Goal: Task Accomplishment & Management: Manage account settings

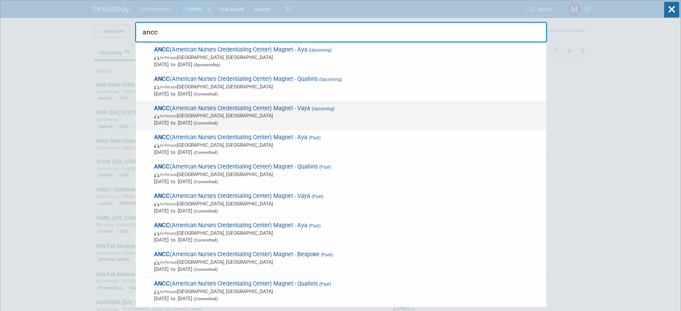
type input "ancc"
click at [300, 102] on div "ANCC (American Nurses Credentialing Center) Magnet - Vaya (Upcoming) In-Person …" at bounding box center [341, 115] width 411 height 29
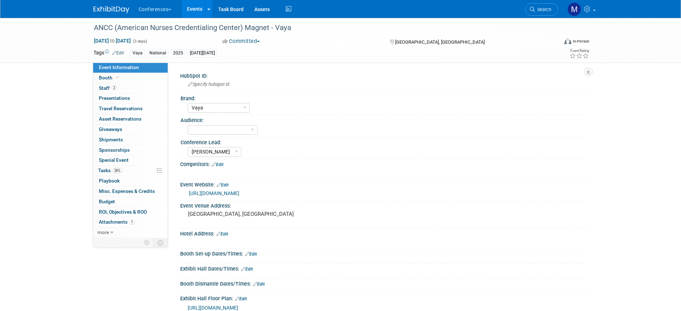
select select "Vaya"
select select "[PERSON_NAME]"
click at [115, 85] on span "2" at bounding box center [113, 87] width 5 height 5
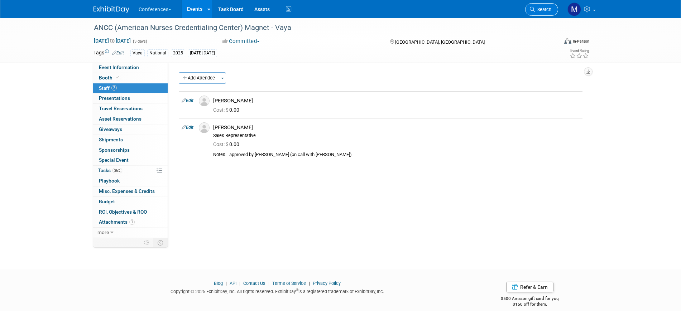
click at [537, 12] on link "Search" at bounding box center [541, 9] width 33 height 13
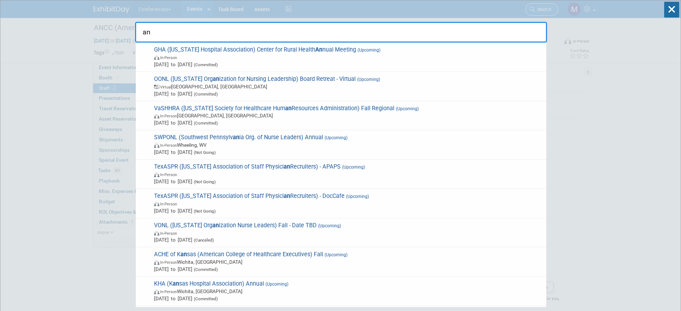
type input "a"
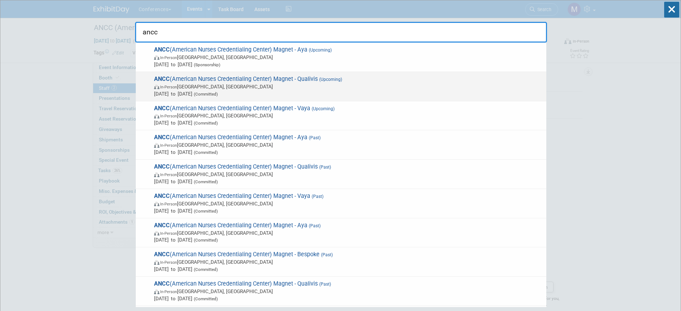
type input "ancc"
click at [323, 81] on span "(Upcoming)" at bounding box center [330, 79] width 24 height 5
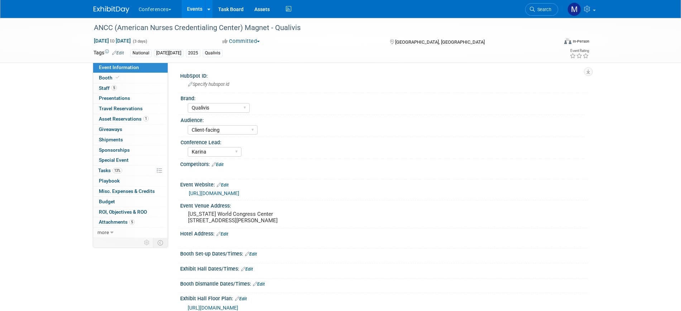
select select "Qualivis"
select select "Client-facing"
select select "Karina"
click at [119, 90] on link "5 Staff 5" at bounding box center [130, 88] width 75 height 10
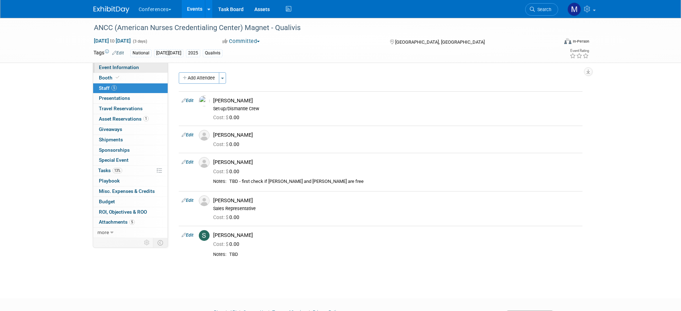
click at [132, 65] on span "Event Information" at bounding box center [119, 67] width 40 height 6
select select "Qualivis"
select select "Client-facing"
select select "Karina"
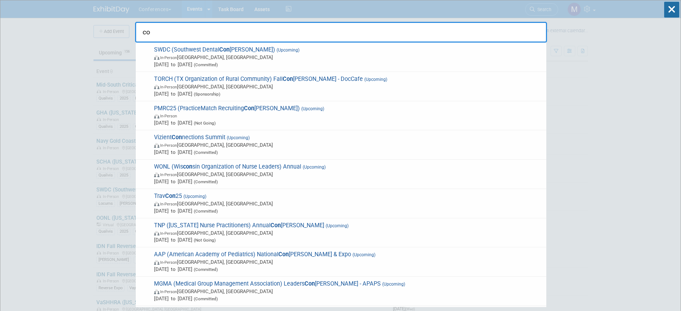
type input "c"
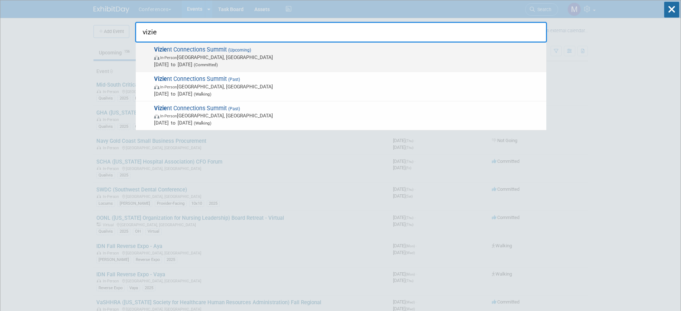
type input "vizie"
click at [202, 62] on span "Sep 15, 2025 to Sep 19, 2025 (Committed)" at bounding box center [348, 64] width 389 height 7
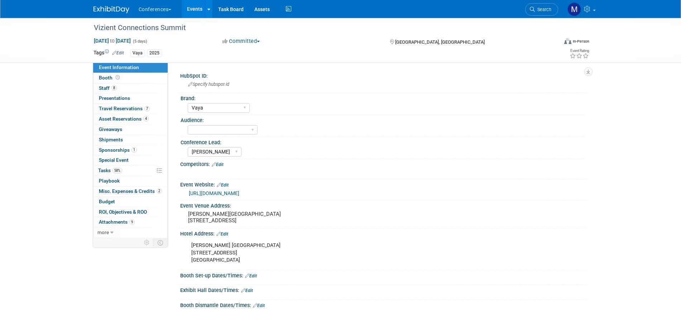
select select "Vaya"
select select "[PERSON_NAME]"
click at [546, 10] on span "Search" at bounding box center [543, 9] width 16 height 5
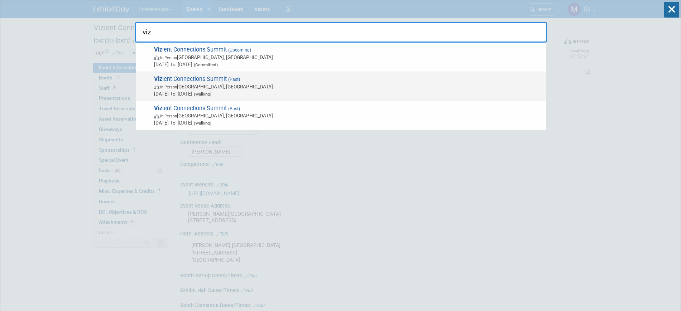
type input "viz"
click at [201, 81] on span "Viz ient Connections Summit (Past) In-Person Las Vegas, NV Sep 16, 2024 to Sep …" at bounding box center [347, 87] width 391 height 22
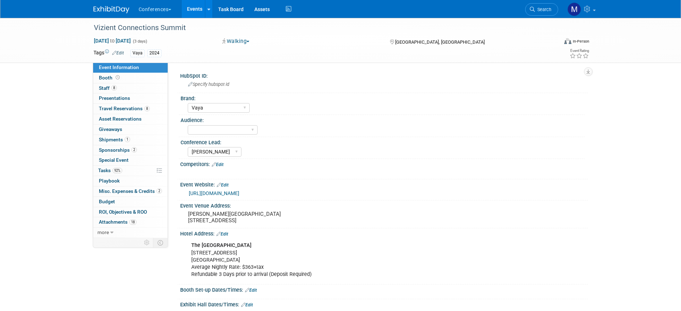
select select "Vaya"
select select "[PERSON_NAME]"
click at [113, 87] on span "8" at bounding box center [113, 87] width 5 height 5
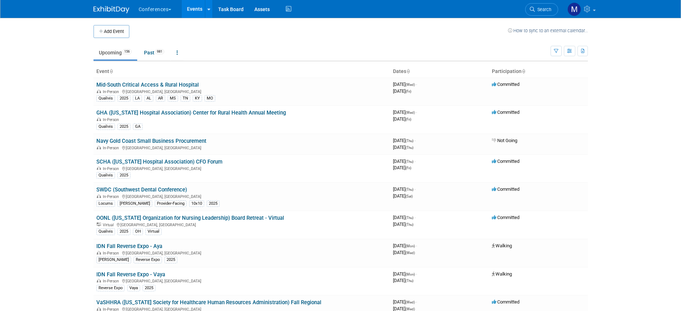
click at [537, 11] on span "Search" at bounding box center [543, 9] width 16 height 5
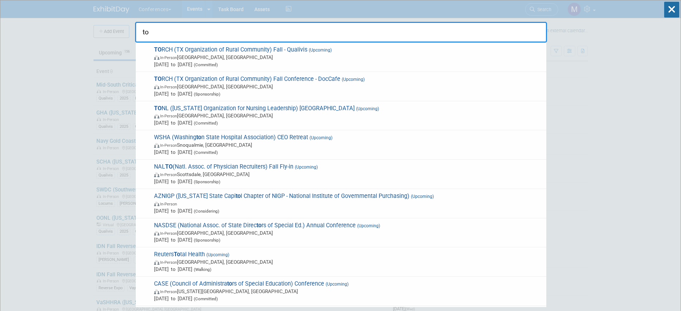
type input "t"
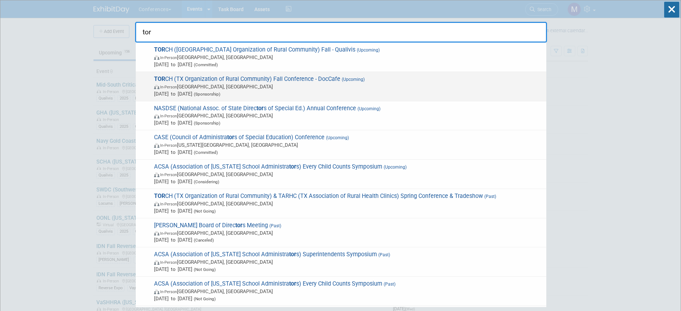
type input "tor"
click at [272, 90] on span "Sep 8, 2025 to Sep 11, 2025 (Sponsorship)" at bounding box center [348, 93] width 389 height 7
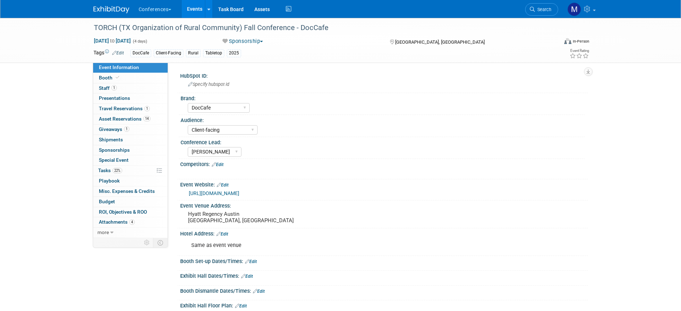
select select "DocCafe"
select select "Client-facing"
select select "[PERSON_NAME]"
click at [258, 42] on button "Sponsorship" at bounding box center [243, 42] width 46 height 8
click at [258, 51] on link "Committed" at bounding box center [248, 53] width 57 height 10
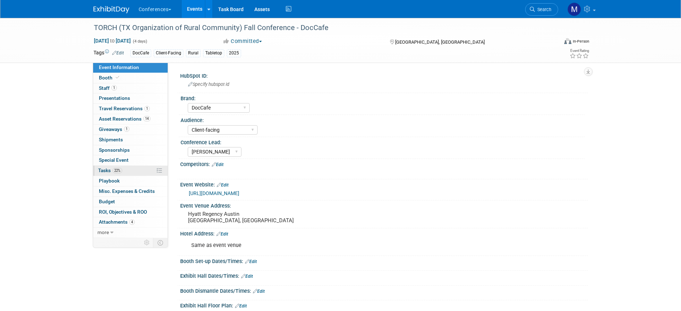
click at [109, 174] on link "22% Tasks 22%" at bounding box center [130, 171] width 75 height 10
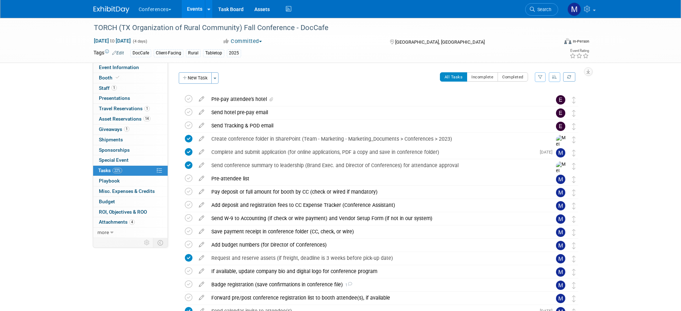
click at [118, 59] on div "Tags Edit DocCafe Client-Facing Rural Tabletop 2025 Event Rating" at bounding box center [341, 54] width 507 height 13
click at [119, 64] on link "Event Information" at bounding box center [130, 68] width 75 height 10
select select "DocCafe"
select select "Client-facing"
select select "[PERSON_NAME]"
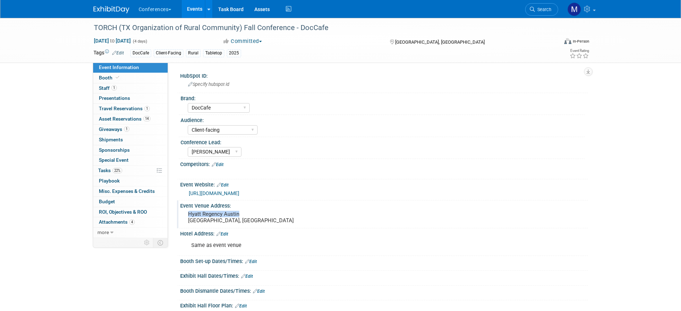
drag, startPoint x: 188, startPoint y: 214, endPoint x: 276, endPoint y: 214, distance: 88.1
click at [276, 214] on pre "Hyatt Regency Austin Austin, TX" at bounding box center [265, 217] width 154 height 13
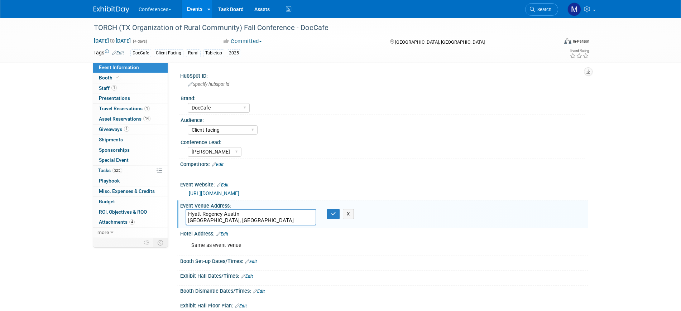
drag, startPoint x: 201, startPoint y: 213, endPoint x: 185, endPoint y: 212, distance: 15.8
click at [186, 212] on textarea "Hyatt Regency Austin Austin, TX" at bounding box center [251, 217] width 131 height 16
click at [332, 216] on button "button" at bounding box center [333, 214] width 13 height 10
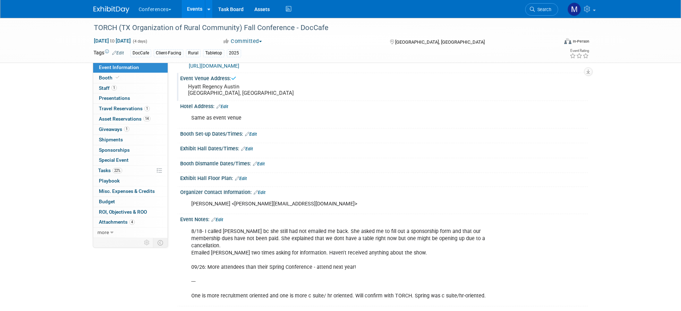
scroll to position [130, 0]
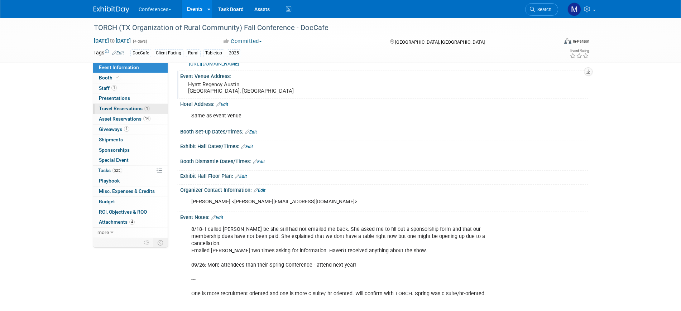
click at [123, 111] on span "Travel Reservations 1" at bounding box center [124, 109] width 51 height 6
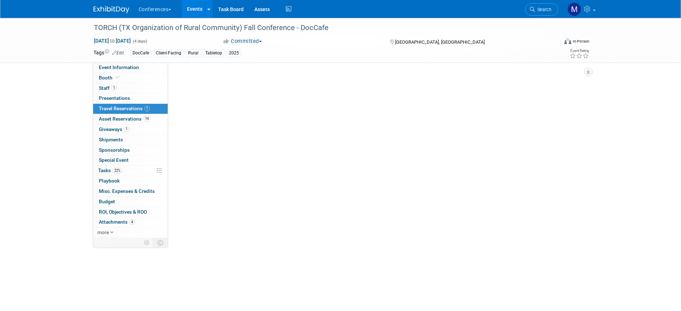
scroll to position [0, 0]
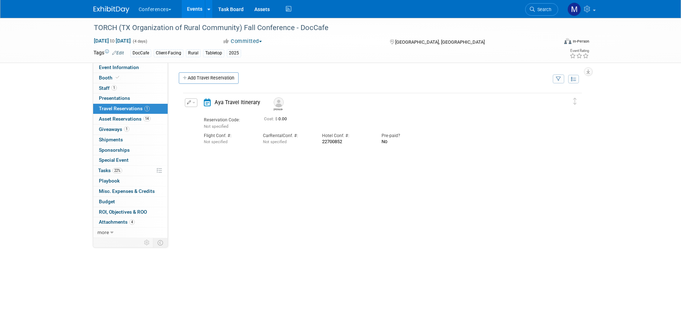
click at [44, 106] on div "TORCH (TX Organization of Rural Community) Fall Conference - DocCafe Sep 8, 202…" at bounding box center [340, 170] width 681 height 304
click at [148, 120] on span "14" at bounding box center [146, 118] width 7 height 5
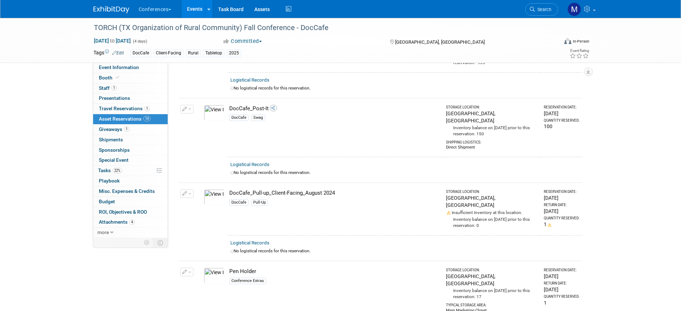
scroll to position [978, 0]
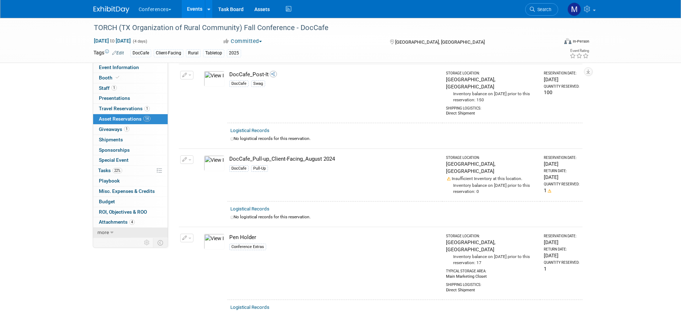
click at [133, 230] on link "more" at bounding box center [130, 233] width 75 height 10
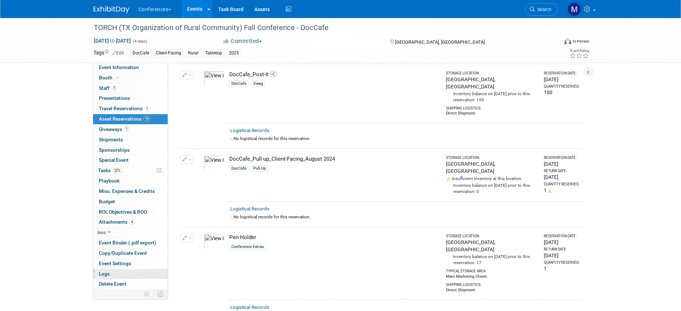
click at [127, 271] on link "Logs" at bounding box center [130, 274] width 75 height 10
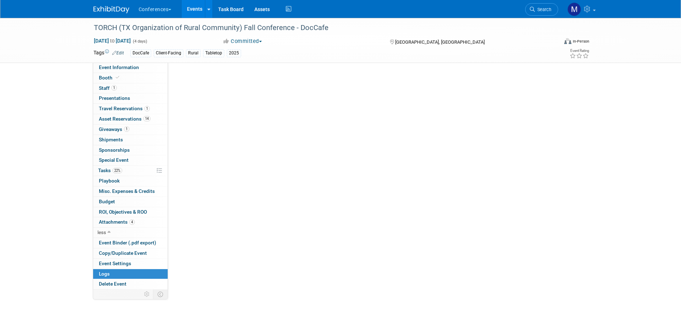
scroll to position [0, 0]
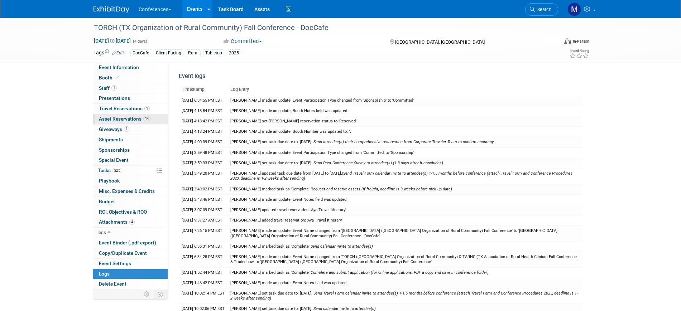
click at [140, 119] on span "Asset Reservations 14" at bounding box center [125, 119] width 52 height 6
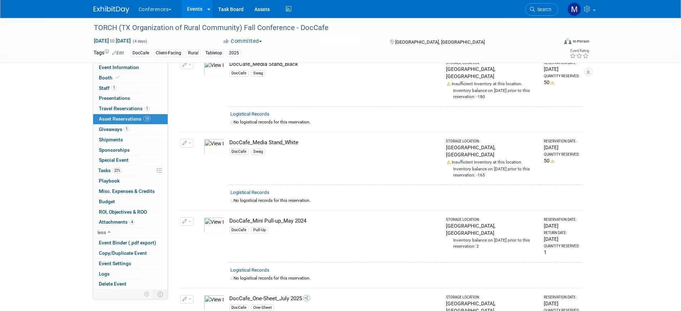
scroll to position [627, 0]
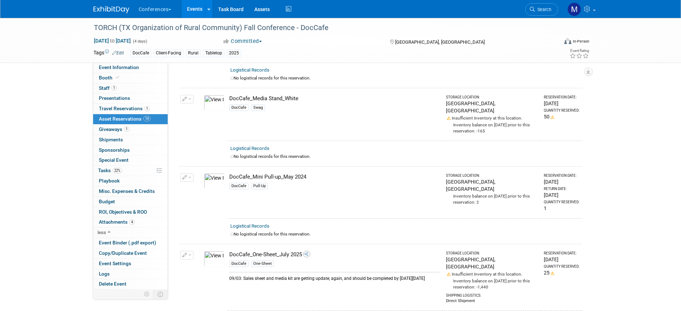
click at [187, 251] on button "button" at bounding box center [186, 255] width 13 height 9
click at [224, 262] on button "Change Reservation" at bounding box center [214, 267] width 61 height 10
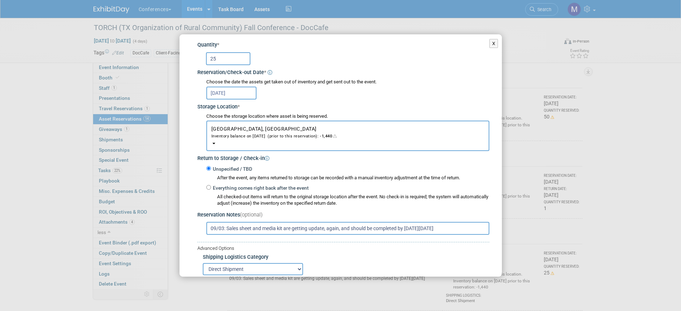
scroll to position [106, 0]
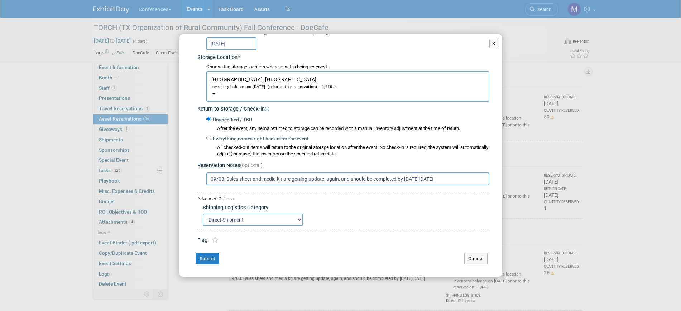
drag, startPoint x: 211, startPoint y: 180, endPoint x: 480, endPoint y: 183, distance: 268.8
click at [480, 183] on input "09/03: Sales sheet and media kit are getting update, again, and should be compl…" at bounding box center [347, 179] width 283 height 13
click at [208, 258] on button "Submit" at bounding box center [208, 258] width 24 height 11
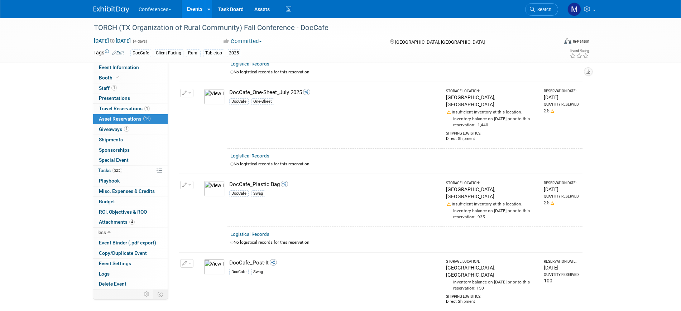
scroll to position [717, 0]
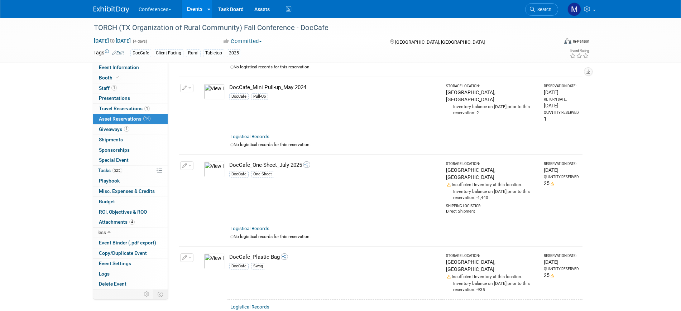
click at [190, 165] on span "button" at bounding box center [189, 165] width 3 height 1
click at [214, 173] on button "Change Reservation" at bounding box center [214, 178] width 61 height 10
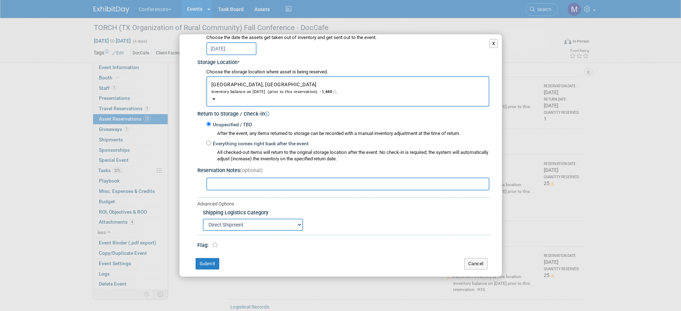
scroll to position [106, 0]
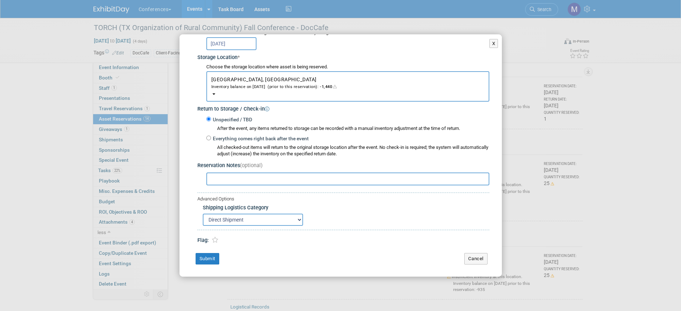
click at [300, 218] on select "N/A Advance Warehouse Direct Shipment Other" at bounding box center [253, 220] width 100 height 12
click at [339, 214] on div "N/A Advance Warehouse Direct Shipment Other" at bounding box center [346, 220] width 287 height 12
click at [260, 222] on select "N/A Advance Warehouse Direct Shipment Other" at bounding box center [253, 220] width 100 height 12
select select "1"
click at [203, 214] on select "N/A Advance Warehouse Direct Shipment Other" at bounding box center [253, 220] width 100 height 12
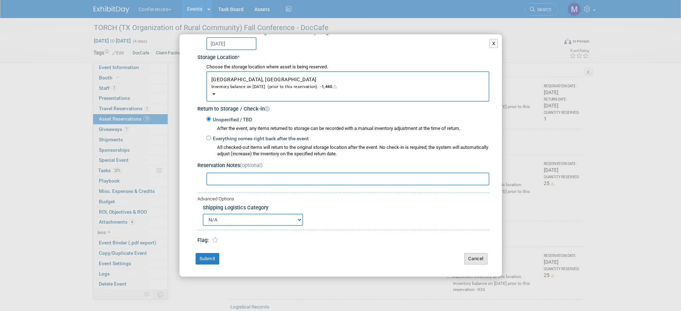
click at [474, 259] on button "Cancel" at bounding box center [475, 258] width 23 height 11
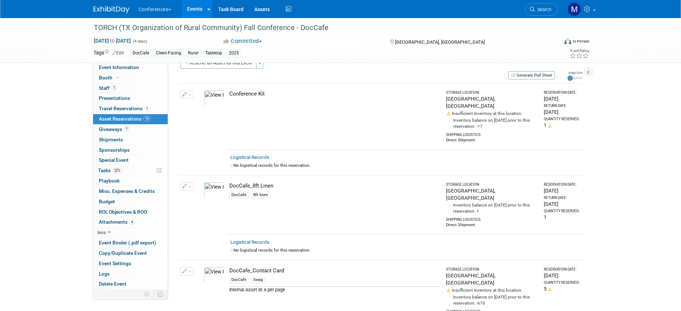
scroll to position [0, 0]
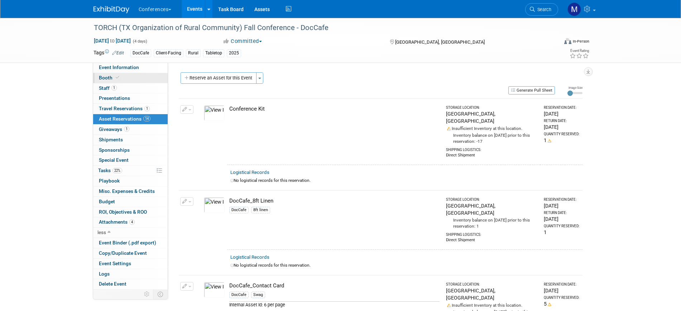
click at [115, 80] on span "Booth" at bounding box center [110, 78] width 22 height 6
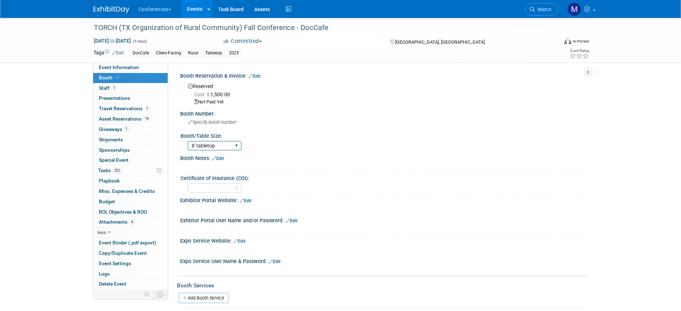
click at [207, 144] on select "30" bar table 36" bar table 6' tabletop 8' tabletop 8'x8' 8'x10' 8'x20' 10'x10'…" at bounding box center [215, 146] width 54 height 10
select select "36" bar table"
click at [188, 141] on select "30" bar table 36" bar table 6' tabletop 8' tabletop 8'x8' 8'x10' 8'x20' 10'x10'…" at bounding box center [215, 146] width 54 height 10
click at [220, 158] on link "Edit" at bounding box center [218, 158] width 12 height 5
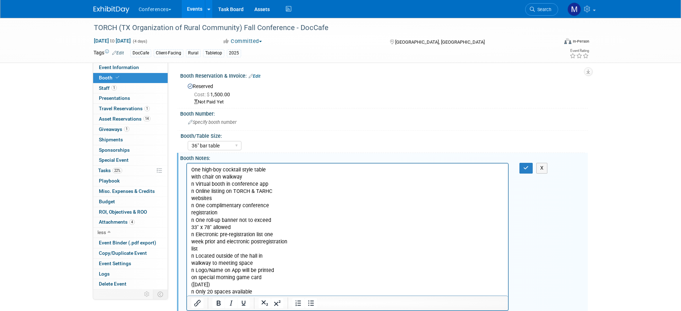
click at [191, 179] on p "One high-boy cocktail style table with chair on walkway n Virtual booth in conf…" at bounding box center [347, 231] width 313 height 129
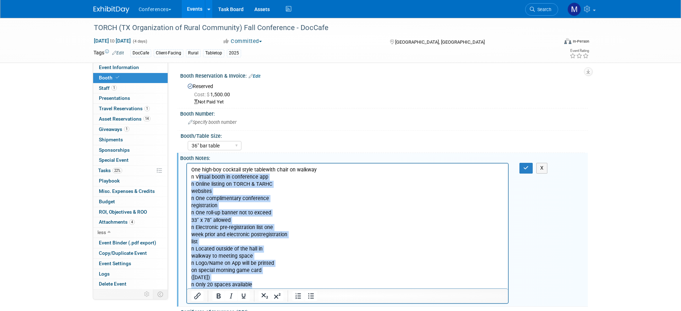
drag, startPoint x: 197, startPoint y: 177, endPoint x: 305, endPoint y: 300, distance: 164.0
click at [305, 289] on html "One high-boy cocktail style table with chair on walkway n Virtual booth in conf…" at bounding box center [347, 226] width 321 height 125
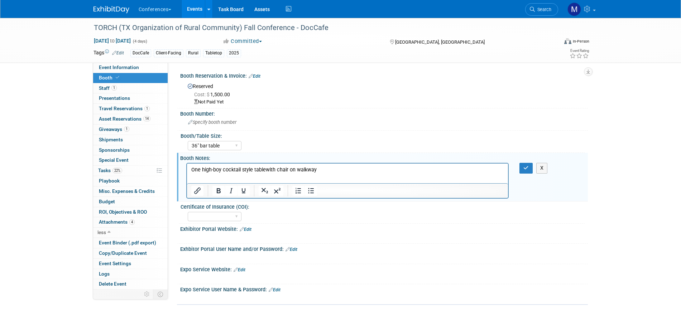
click at [324, 167] on p "One high-boy cocktail style table with chair on walkway" at bounding box center [347, 170] width 313 height 7
click at [523, 169] on button "button" at bounding box center [526, 168] width 13 height 10
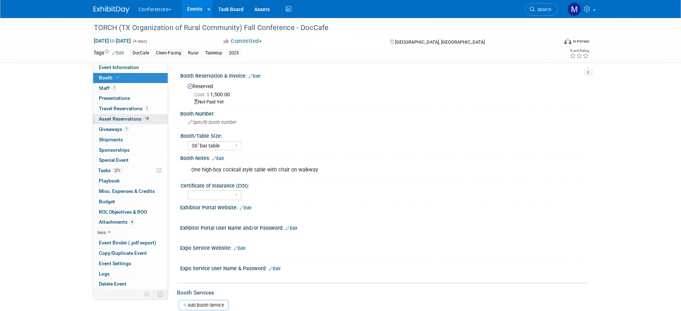
click at [146, 120] on span "14" at bounding box center [146, 118] width 7 height 5
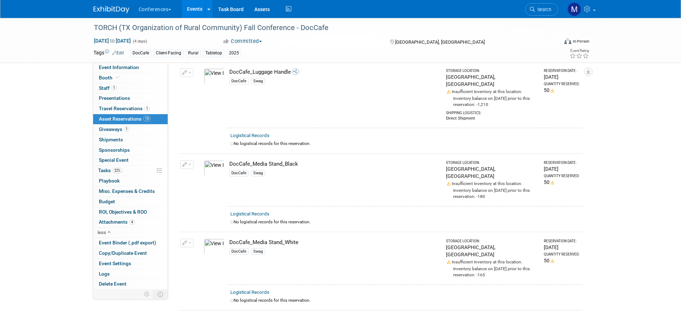
scroll to position [493, 0]
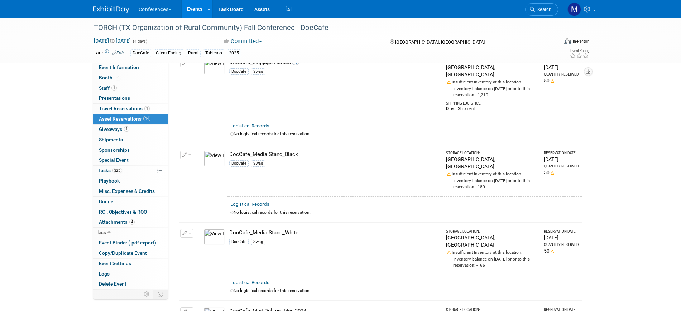
click at [192, 151] on button "button" at bounding box center [186, 155] width 13 height 9
click at [214, 162] on button "Change Reservation" at bounding box center [214, 167] width 61 height 10
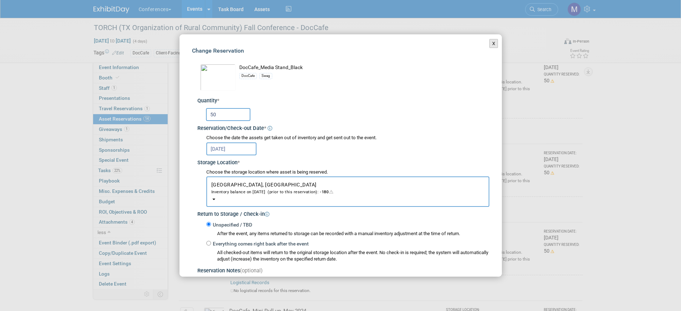
click at [489, 43] on button "X" at bounding box center [493, 43] width 9 height 9
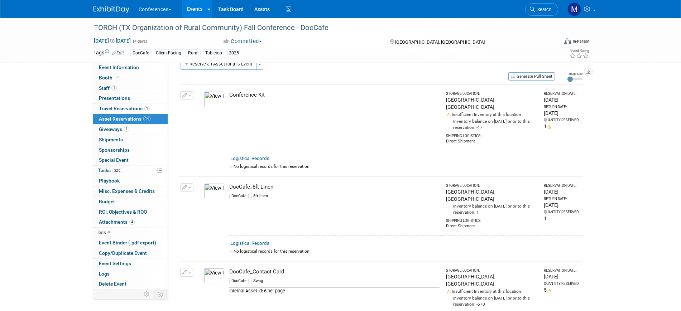
scroll to position [0, 0]
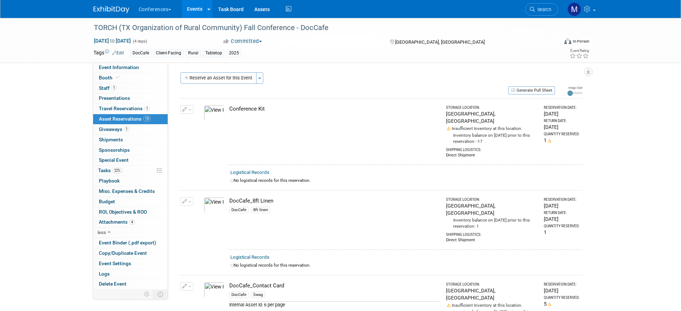
click at [195, 201] on td at bounding box center [198, 220] width 6 height 59
click at [211, 198] on img at bounding box center [214, 205] width 21 height 16
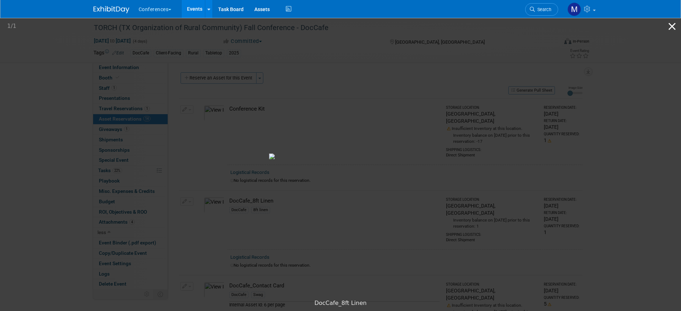
click at [674, 28] on button "Close gallery" at bounding box center [672, 26] width 18 height 17
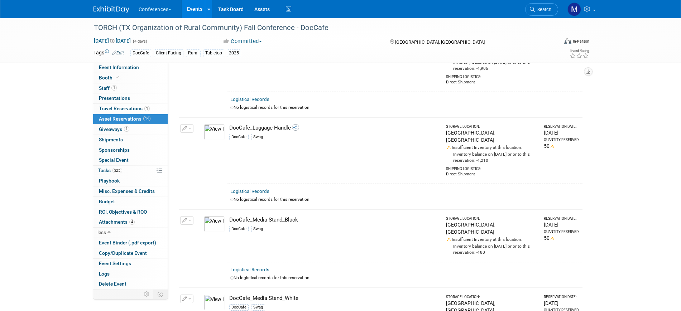
scroll to position [448, 0]
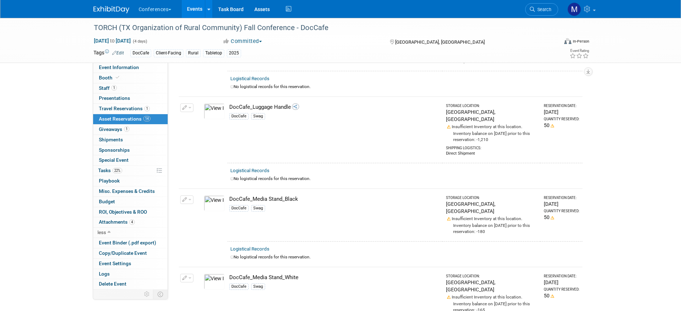
click at [187, 198] on icon "button" at bounding box center [184, 200] width 5 height 5
click at [214, 207] on button "Change Reservation" at bounding box center [214, 212] width 61 height 10
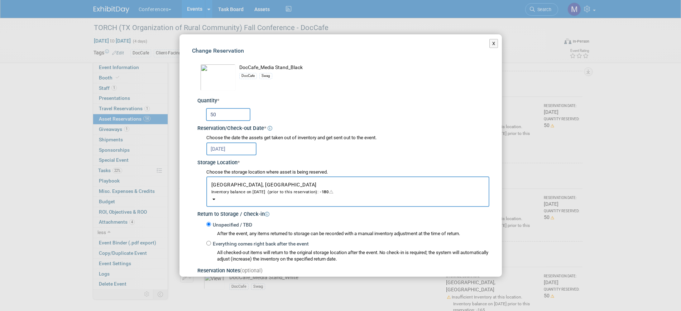
click at [230, 116] on input "50" at bounding box center [228, 114] width 44 height 13
click at [489, 47] on button "X" at bounding box center [493, 43] width 9 height 9
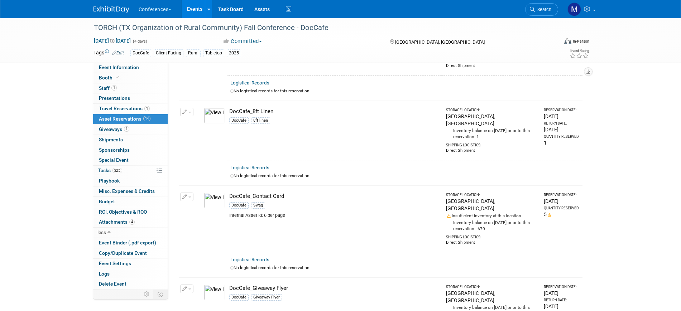
scroll to position [0, 0]
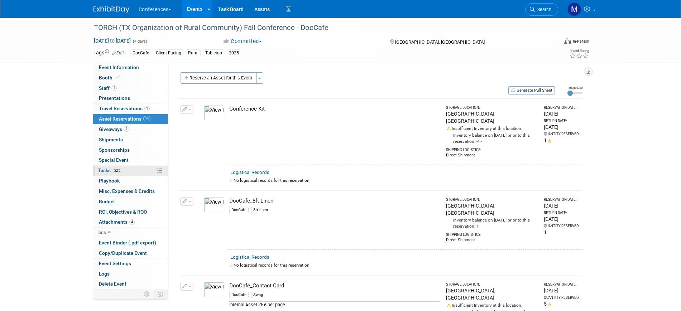
click at [126, 170] on link "22% Tasks 22%" at bounding box center [130, 171] width 75 height 10
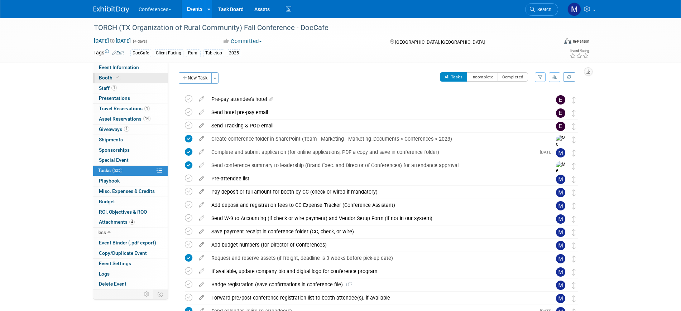
click at [130, 78] on link "Booth" at bounding box center [130, 78] width 75 height 10
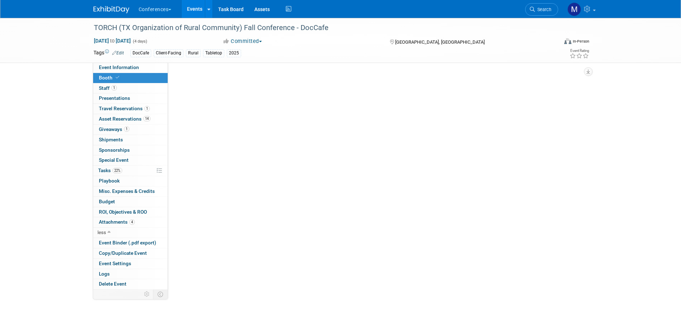
select select "36" bar table"
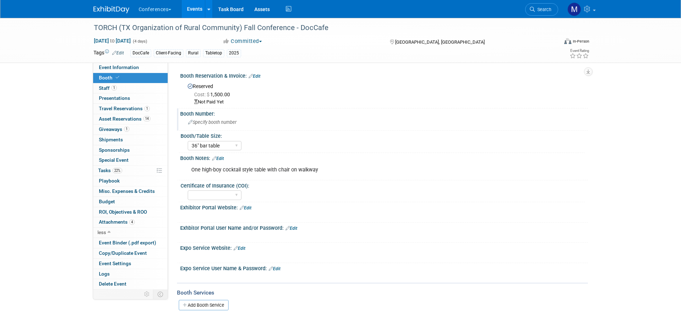
click at [207, 125] on div "Specify booth number" at bounding box center [384, 122] width 397 height 11
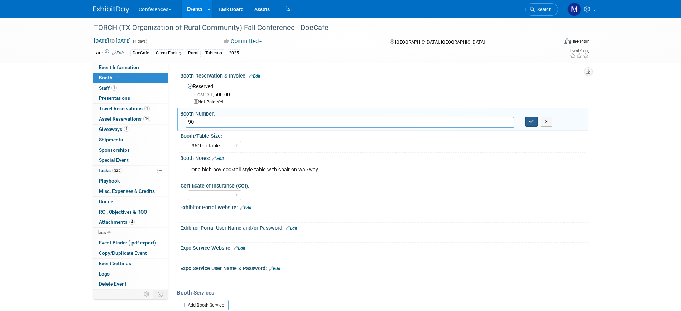
type input "90"
click at [532, 123] on icon "button" at bounding box center [531, 121] width 5 height 5
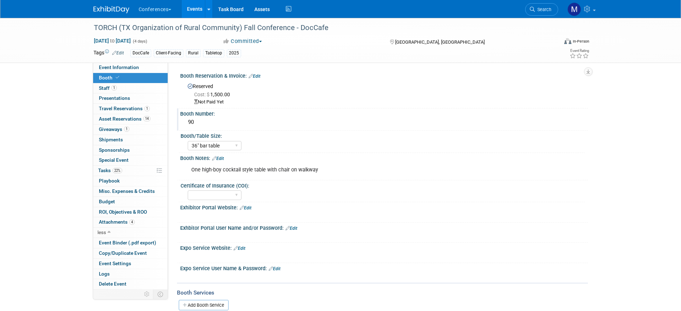
click at [257, 78] on link "Edit" at bounding box center [255, 76] width 12 height 5
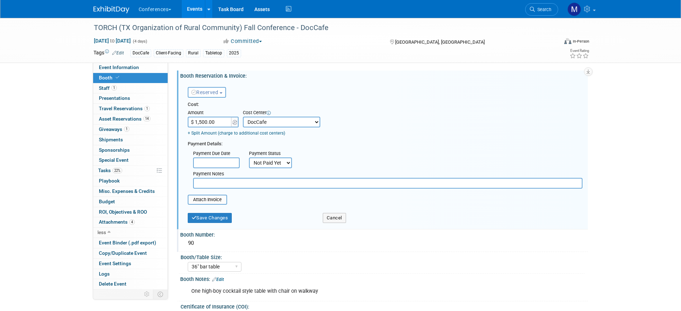
click at [249, 124] on select "-- Not Specified -- Aya Education Aya Healthcare Aya Locums Bespoke Corporate D…" at bounding box center [281, 122] width 77 height 11
click at [349, 118] on div "Cost: Amount $ 1,500.00 Specify Cost Center Cost Center -- Not Specified -- Aya…" at bounding box center [385, 118] width 395 height 35
click at [209, 124] on input "$ 1,500.00" at bounding box center [210, 122] width 45 height 11
type input "$ 2,500.00"
click at [268, 164] on select "Not Paid Yet Partially Paid Paid in Full" at bounding box center [270, 163] width 43 height 11
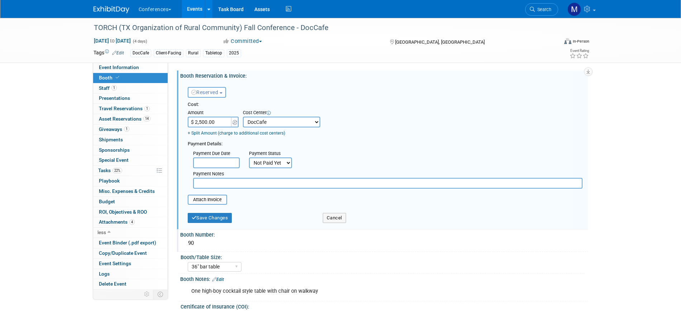
select select "1"
click at [249, 158] on select "Not Paid Yet Partially Paid Paid in Full" at bounding box center [270, 163] width 43 height 11
click at [209, 202] on input "file" at bounding box center [183, 200] width 85 height 9
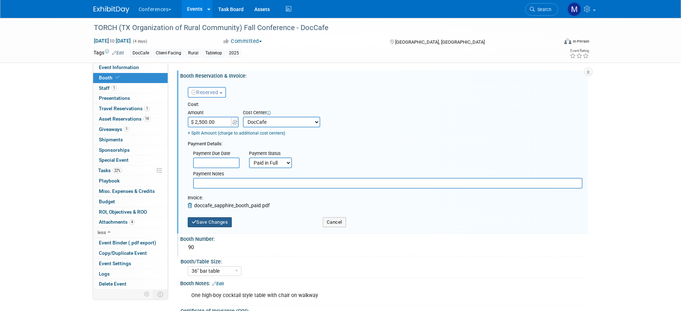
click at [209, 222] on button "Save Changes" at bounding box center [210, 223] width 44 height 10
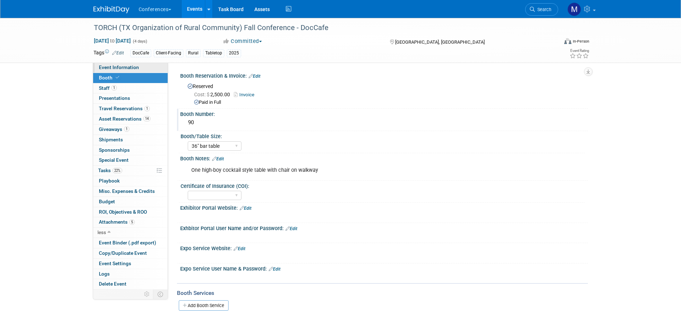
click at [138, 65] on link "Event Information" at bounding box center [130, 68] width 75 height 10
select select "DocCafe"
select select "Client-facing"
select select "Marygrace"
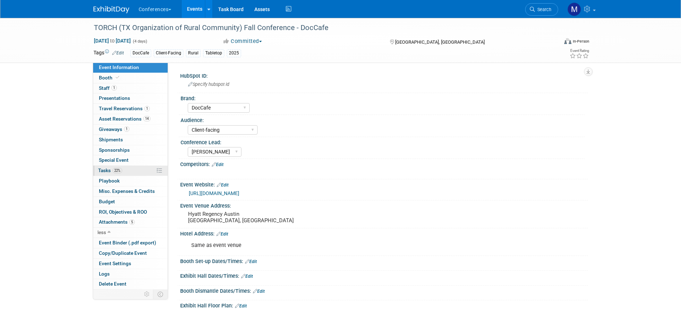
click at [139, 172] on link "22% Tasks 22%" at bounding box center [130, 171] width 75 height 10
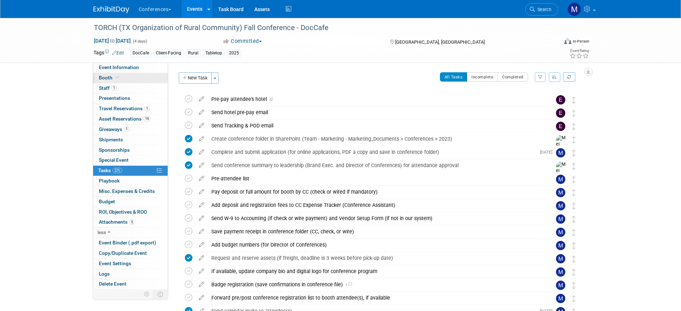
click at [145, 73] on link "Booth" at bounding box center [130, 78] width 75 height 10
select select "36" bar table"
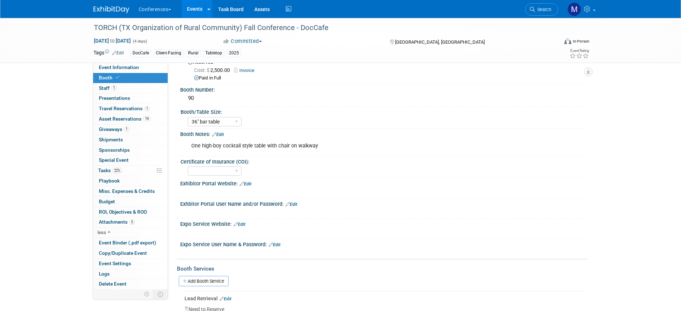
scroll to position [45, 0]
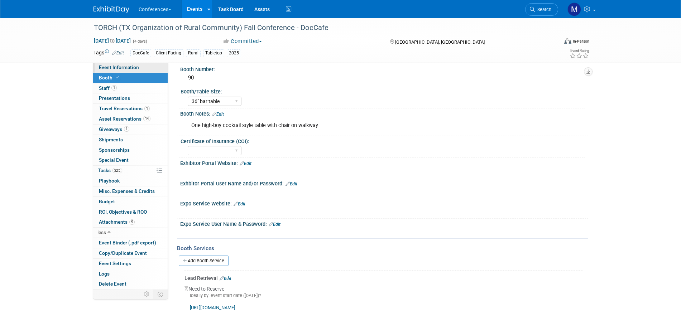
click at [127, 68] on span "Event Information" at bounding box center [119, 67] width 40 height 6
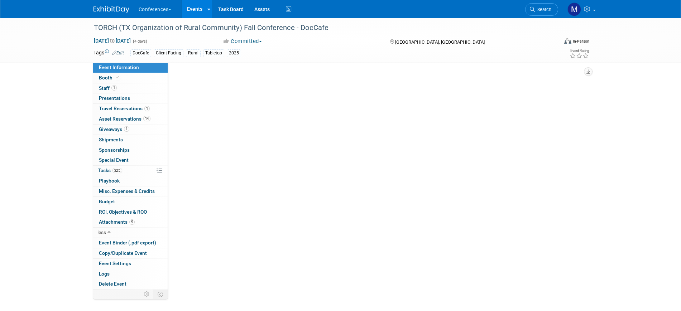
scroll to position [0, 0]
select select "DocCafe"
select select "Client-facing"
select select "Marygrace"
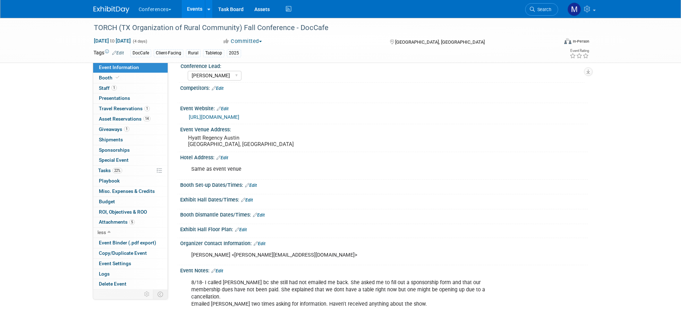
scroll to position [90, 0]
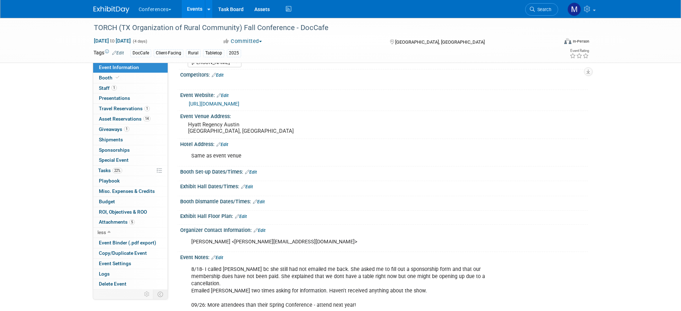
click at [243, 217] on link "Edit" at bounding box center [241, 216] width 12 height 5
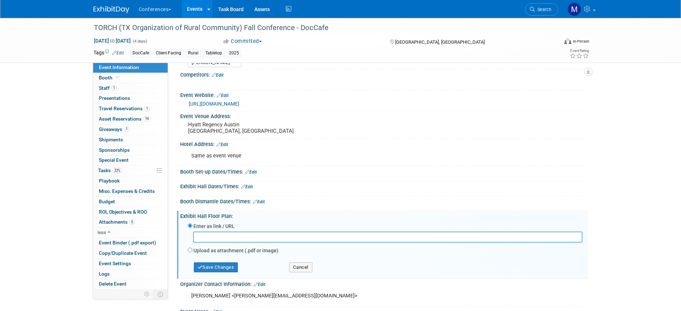
click at [218, 235] on input "text" at bounding box center [388, 237] width 390 height 11
type input "https://fall2025.expofp.com/"
click at [216, 268] on button "Save Changes" at bounding box center [216, 268] width 44 height 10
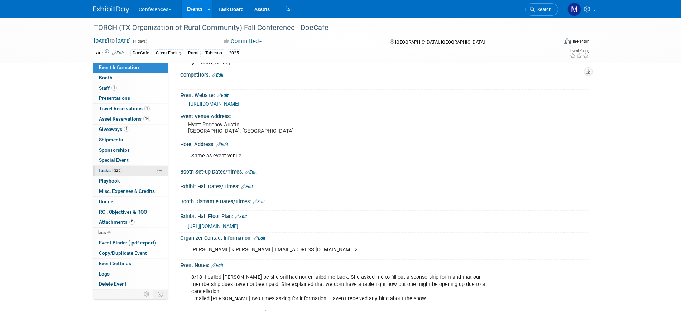
click at [114, 171] on span "22%" at bounding box center [118, 170] width 10 height 5
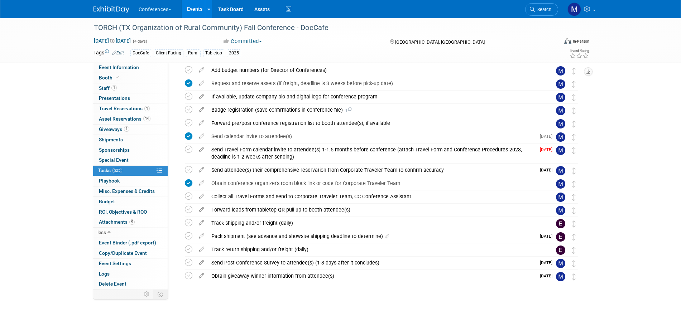
scroll to position [179, 0]
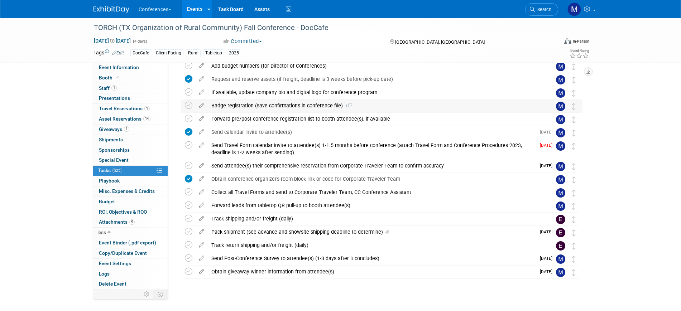
click at [306, 103] on div "Badge registration (save confirmations in conference file) 1" at bounding box center [375, 106] width 334 height 12
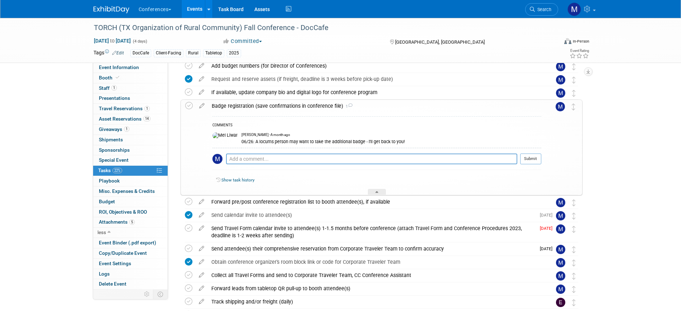
click at [306, 103] on div "Badge registration (save confirmations in conference file) 1" at bounding box center [374, 106] width 333 height 12
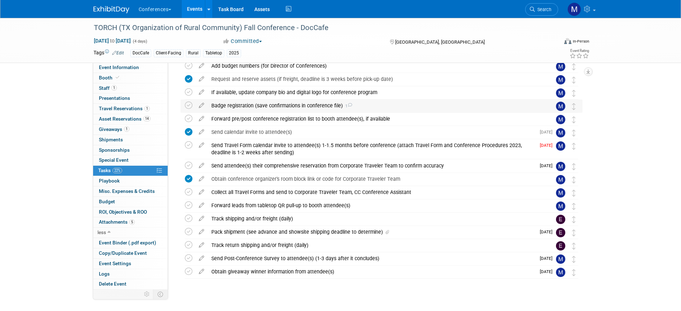
click at [263, 106] on div "Badge registration (save confirmations in conference file) 1" at bounding box center [375, 106] width 334 height 12
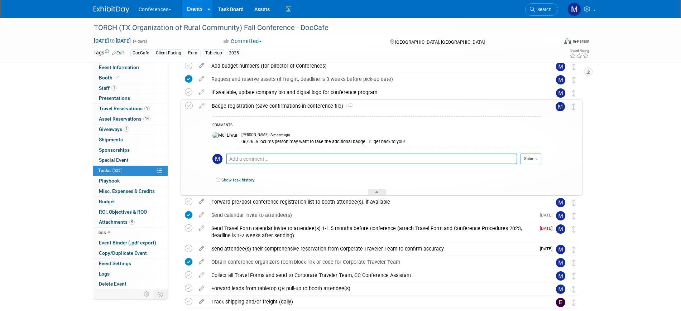
click at [239, 104] on div "Badge registration (save confirmations in conference file) 1" at bounding box center [374, 106] width 333 height 12
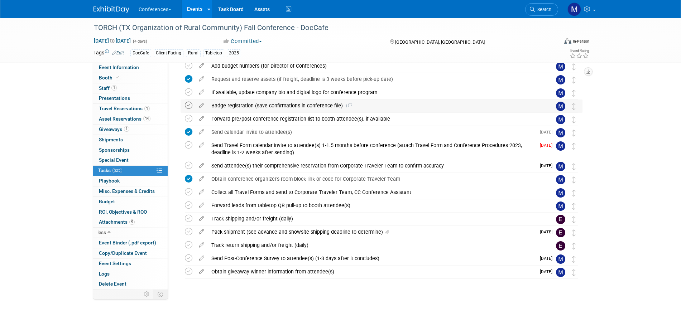
click at [190, 104] on icon at bounding box center [189, 106] width 8 height 8
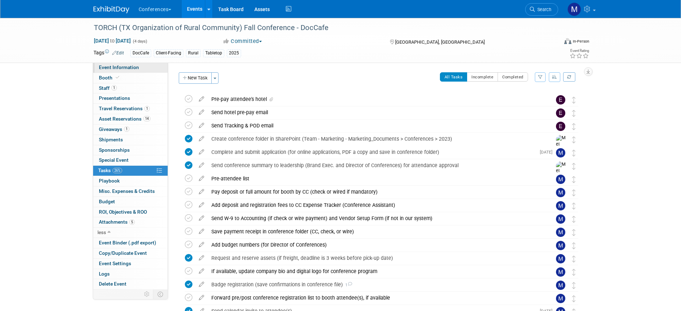
click at [147, 65] on link "Event Information" at bounding box center [130, 68] width 75 height 10
select select "DocCafe"
select select "Client-facing"
select select "Marygrace"
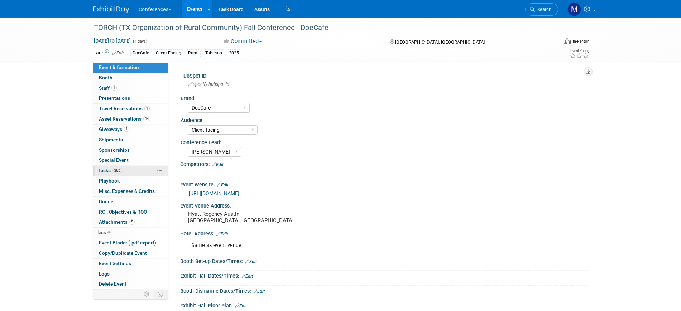
click at [129, 172] on link "26% Tasks 26%" at bounding box center [130, 171] width 75 height 10
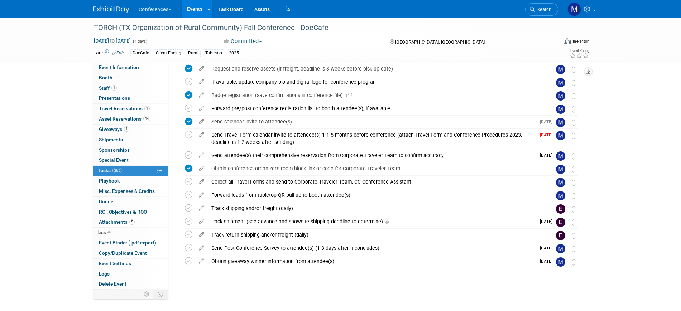
scroll to position [191, 0]
click at [222, 219] on div "Pack shipment (see advance and showsite shipping deadline to determine)" at bounding box center [372, 221] width 328 height 12
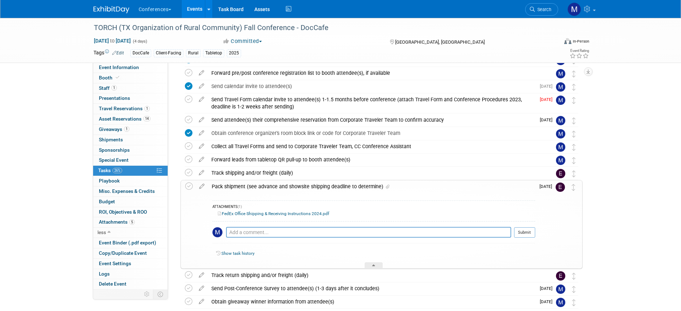
scroll to position [267, 0]
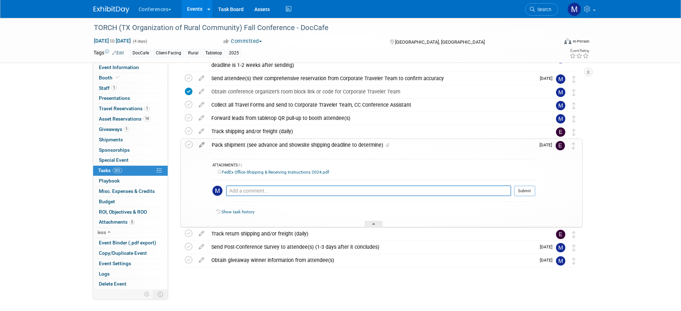
click at [202, 143] on icon at bounding box center [202, 143] width 13 height 9
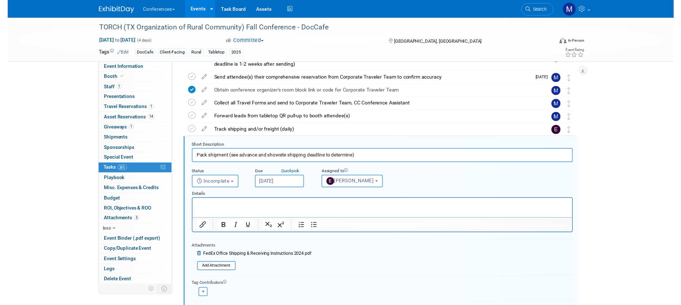
scroll to position [301, 0]
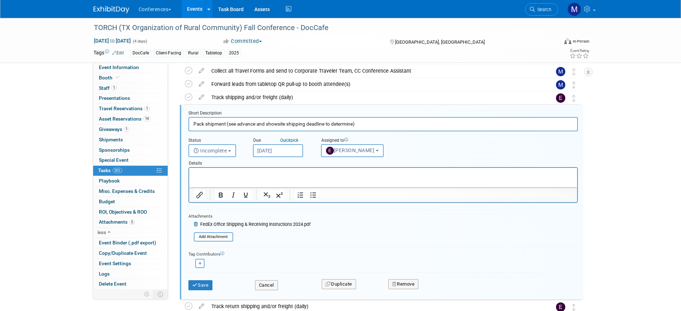
click at [197, 225] on icon at bounding box center [196, 225] width 5 height 4
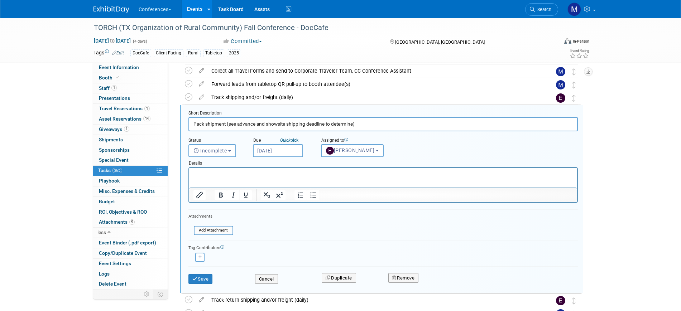
click at [211, 169] on html at bounding box center [383, 173] width 388 height 10
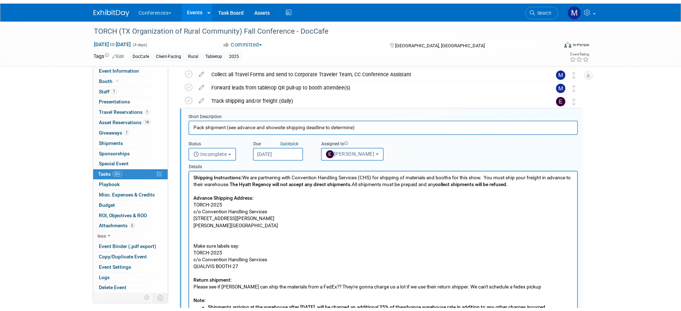
scroll to position [345, 0]
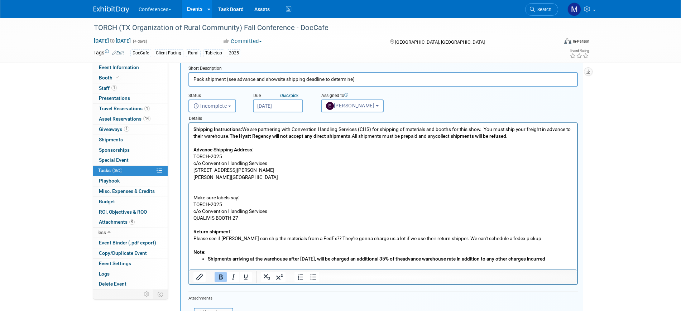
click at [194, 200] on p "Shipping Instructions: We are partnering with Convention Handling Services (CHS…" at bounding box center [383, 191] width 380 height 130
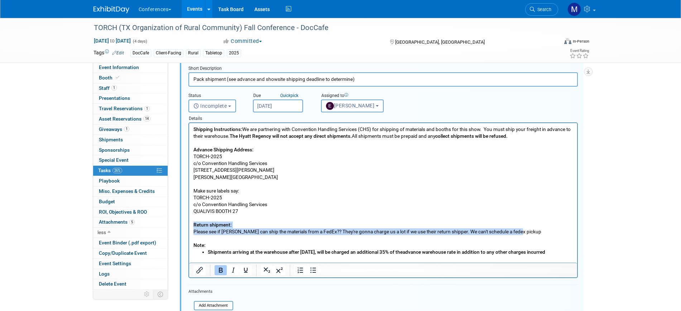
drag, startPoint x: 193, startPoint y: 225, endPoint x: 531, endPoint y: 233, distance: 338.0
click at [531, 233] on p "Shipping Instructions: We are partnering with Convention Handling Services (CHS…" at bounding box center [383, 187] width 380 height 123
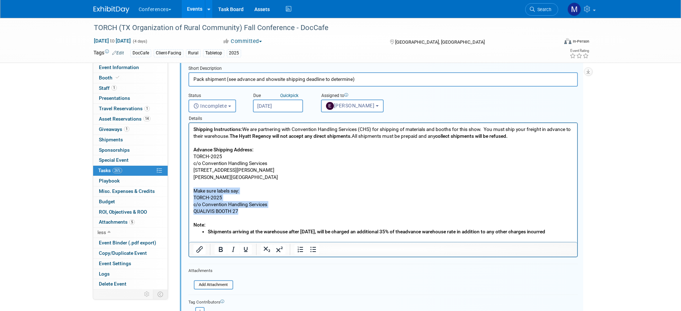
drag, startPoint x: 250, startPoint y: 210, endPoint x: 192, endPoint y: 192, distance: 60.9
click at [192, 192] on html "Shipping Instructions: We are partnering with Convention Handling Services (CHS…" at bounding box center [383, 179] width 388 height 112
click at [277, 202] on p "Shipping Instructions: We are partnering with Convention Handling Services (CHS…" at bounding box center [383, 177] width 380 height 102
drag, startPoint x: 241, startPoint y: 212, endPoint x: 195, endPoint y: 212, distance: 46.6
click at [195, 212] on p "Shipping Instructions: We are partnering with Convention Handling Services (CHS…" at bounding box center [383, 177] width 380 height 102
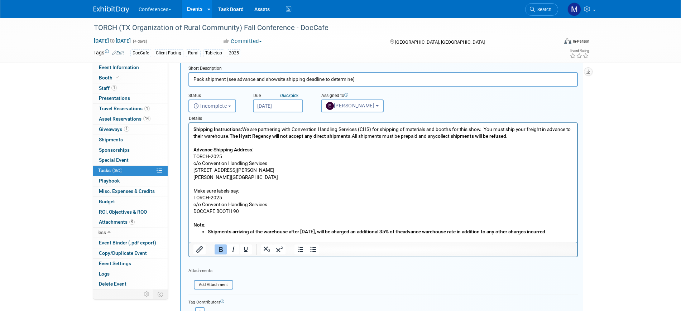
drag, startPoint x: 193, startPoint y: 230, endPoint x: 367, endPoint y: 349, distance: 210.6
click at [189, 226] on html "Shipping Instructions: We are partnering with Convention Handling Services (CHS…" at bounding box center [383, 179] width 388 height 112
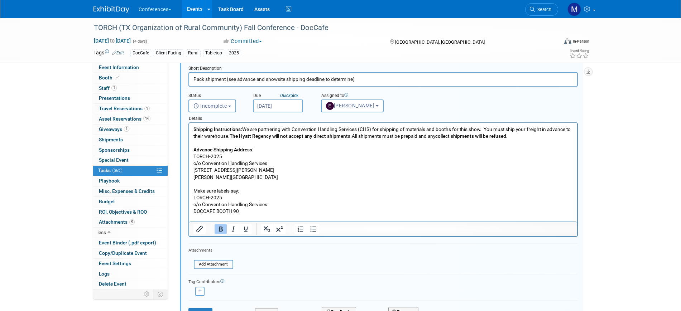
click at [259, 212] on p "Shipping Instructions: We are partnering with Convention Handling Services (CHS…" at bounding box center [383, 174] width 380 height 96
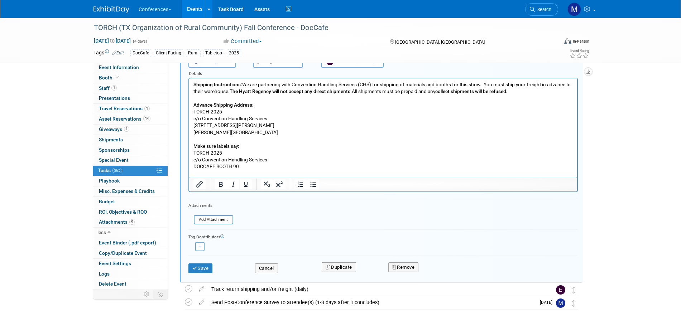
scroll to position [435, 0]
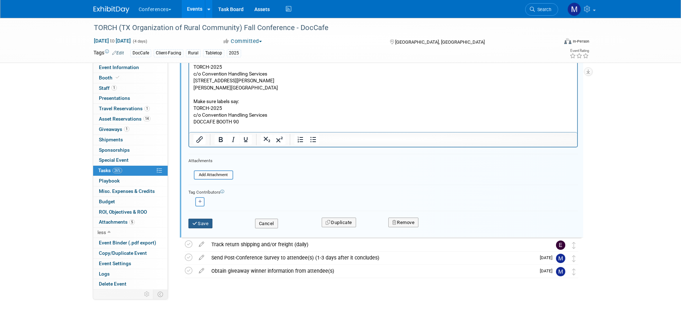
click at [206, 224] on button "Save" at bounding box center [200, 224] width 24 height 10
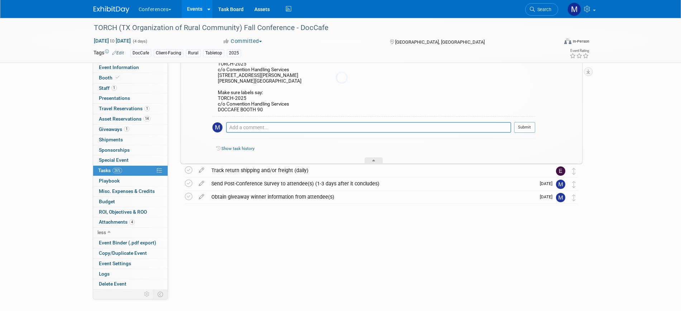
scroll to position [334, 0]
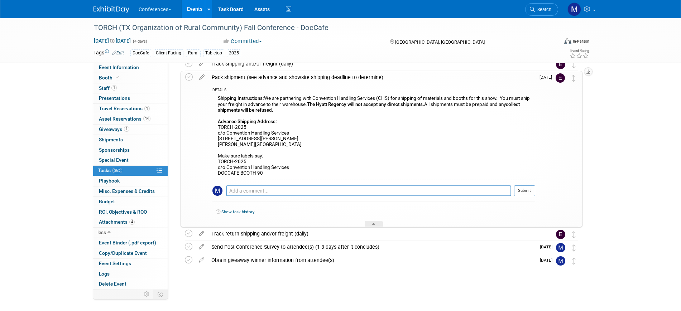
click at [296, 78] on div "Pack shipment (see advance and showsite shipping deadline to determine)" at bounding box center [371, 77] width 327 height 12
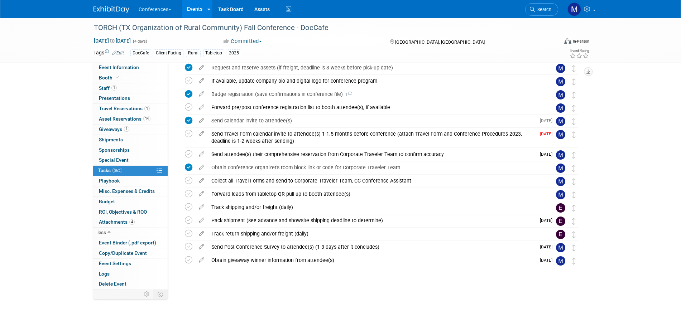
scroll to position [191, 0]
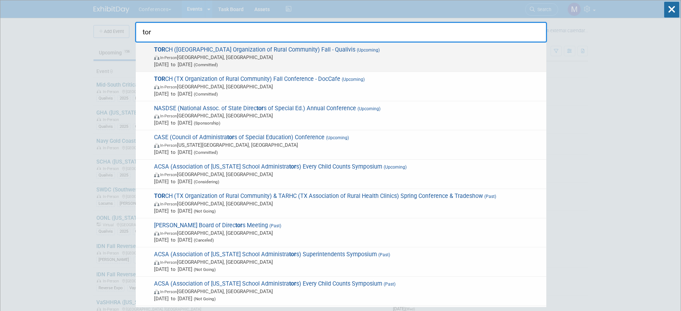
type input "tor"
click at [301, 63] on span "[DATE] to [DATE] (Committed)" at bounding box center [348, 64] width 389 height 7
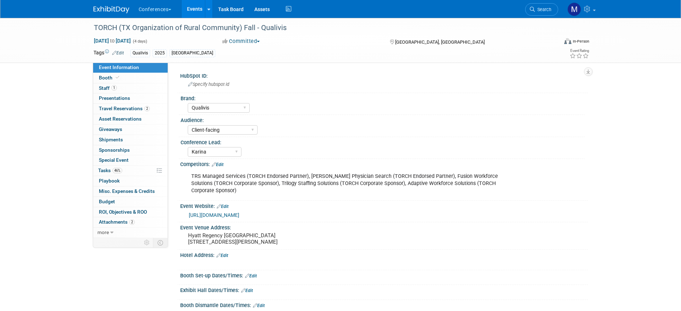
select select "Qualivis"
select select "Client-facing"
select select "Karina"
click at [125, 111] on link "2 Travel Reservations 2" at bounding box center [130, 109] width 75 height 10
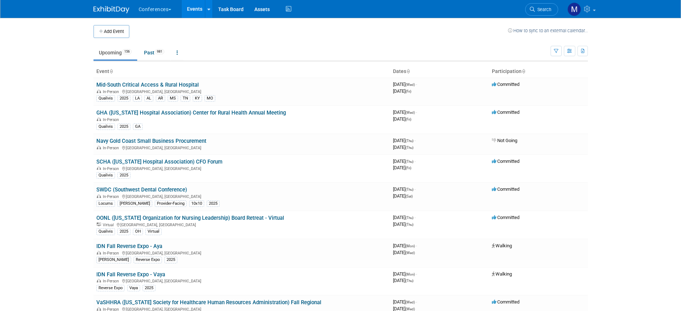
click at [535, 12] on span "Search" at bounding box center [543, 9] width 16 height 5
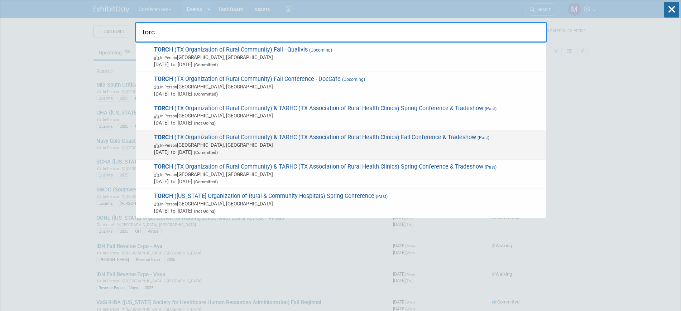
type input "torc"
click at [355, 140] on span "TORC H (TX Organization of Rural Community) & TARHC (TX Association of Rural He…" at bounding box center [347, 145] width 391 height 22
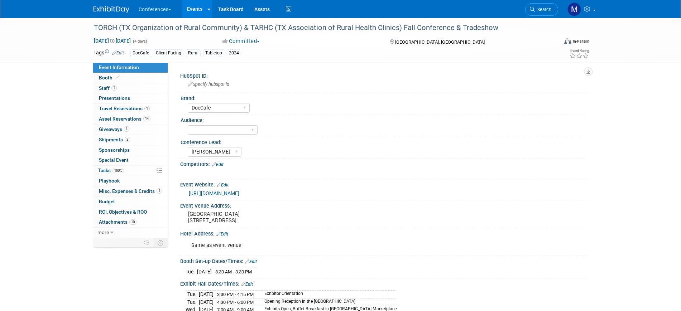
select select "DocCafe"
select select "[PERSON_NAME]"
click at [154, 120] on link "14 Asset Reservations 14" at bounding box center [130, 119] width 75 height 10
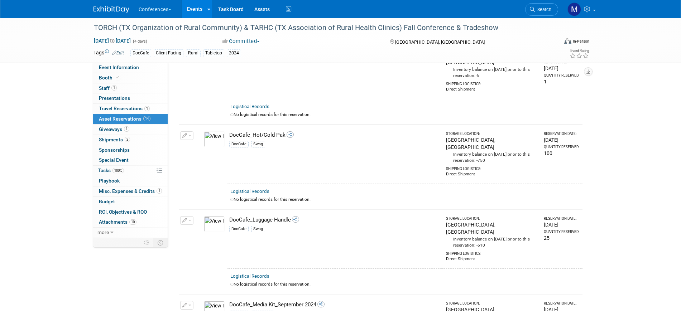
scroll to position [134, 0]
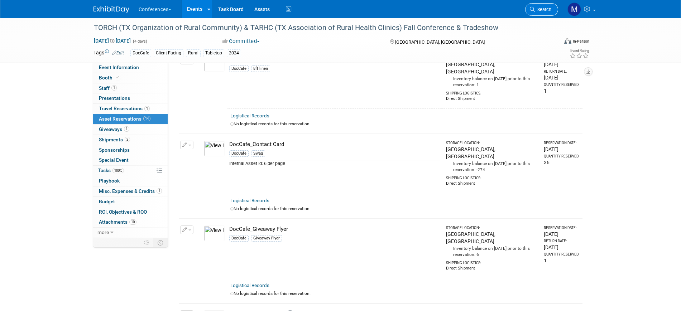
click at [540, 11] on span "Search" at bounding box center [543, 9] width 16 height 5
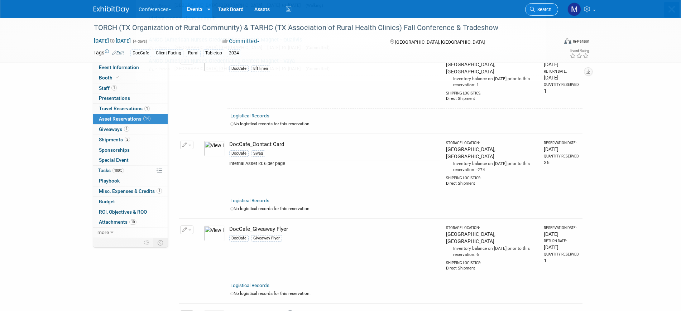
scroll to position [0, 0]
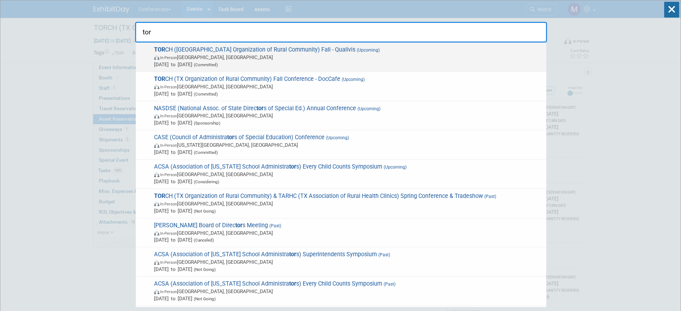
type input "tor"
click at [325, 56] on span "In-Person Austin, TX" at bounding box center [348, 57] width 389 height 7
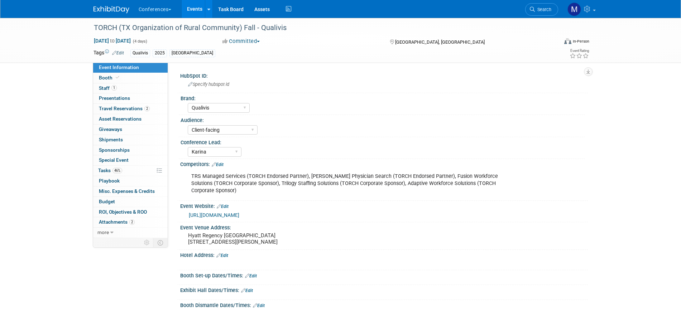
select select "Qualivis"
select select "Client-facing"
select select "Karina"
click at [148, 113] on link "2 Travel Reservations 2" at bounding box center [130, 109] width 75 height 10
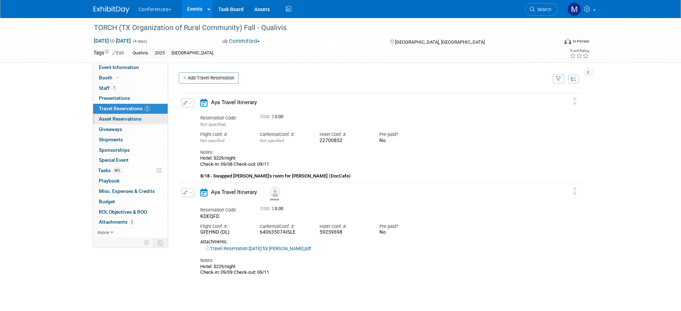
click at [147, 119] on link "0 Asset Reservations 0" at bounding box center [130, 119] width 75 height 10
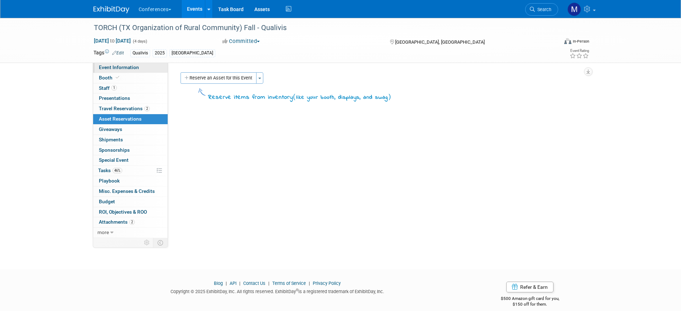
click at [147, 68] on link "Event Information" at bounding box center [130, 68] width 75 height 10
select select "Qualivis"
select select "Client-facing"
select select "Karina"
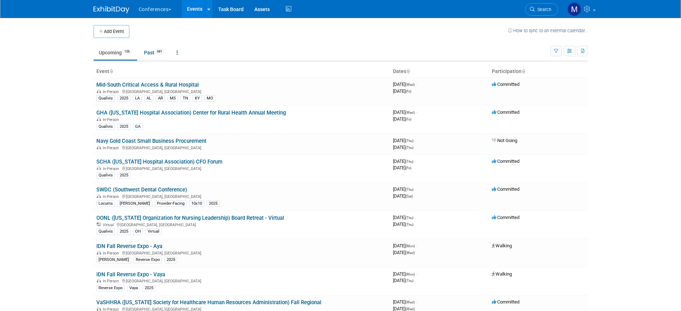
click at [540, 10] on span "Search" at bounding box center [543, 9] width 16 height 5
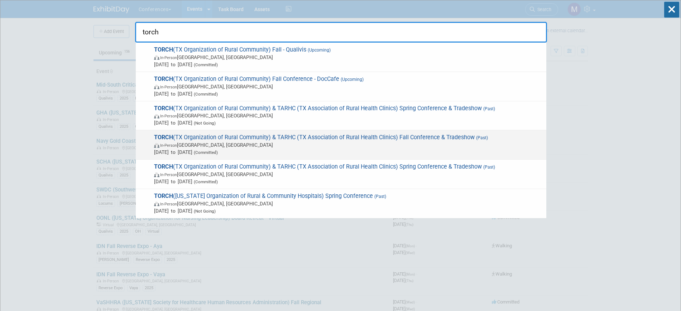
type input "torch"
click at [379, 133] on div "TORCH (TX Organization of Rural Community) & TARHC (TX Association of Rural Hea…" at bounding box center [341, 144] width 411 height 29
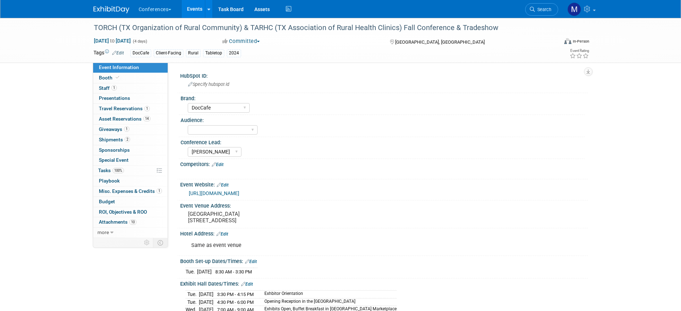
select select "DocCafe"
select select "[PERSON_NAME]"
click at [112, 79] on span "Booth" at bounding box center [110, 78] width 22 height 6
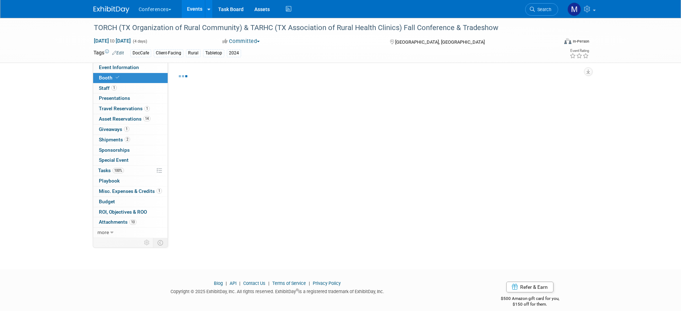
select select "8' tabletop"
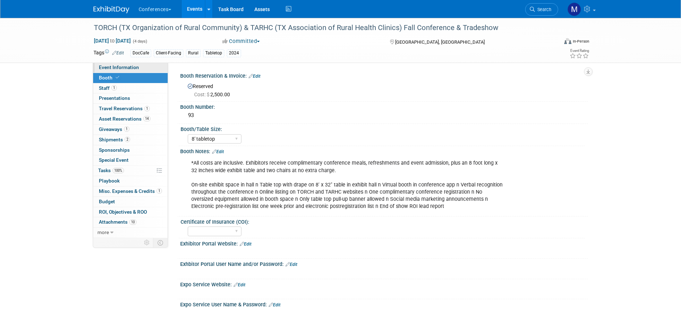
click at [154, 67] on link "Event Information" at bounding box center [130, 68] width 75 height 10
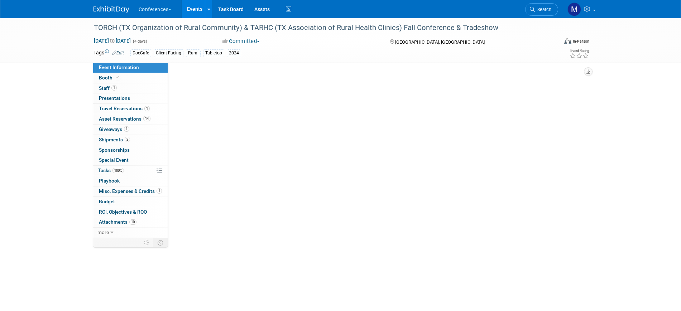
select select "DocCafe"
select select "Mel"
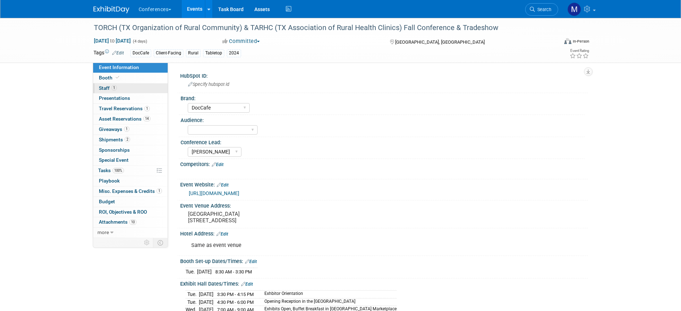
click at [118, 88] on link "1 Staff 1" at bounding box center [130, 88] width 75 height 10
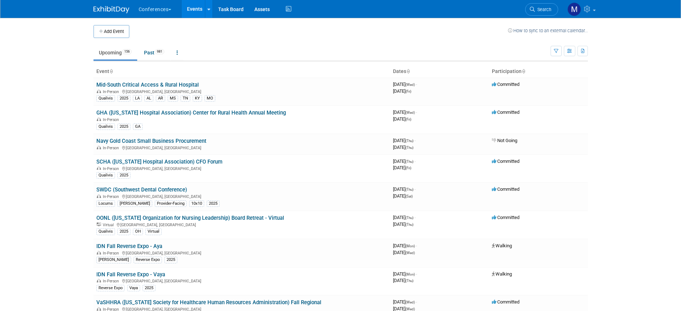
click at [539, 9] on span "Search" at bounding box center [543, 9] width 16 height 5
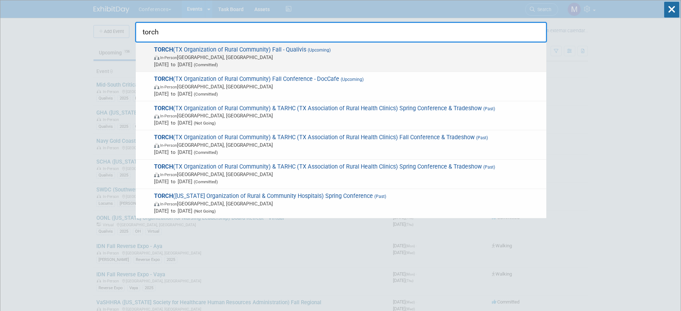
type input "torch"
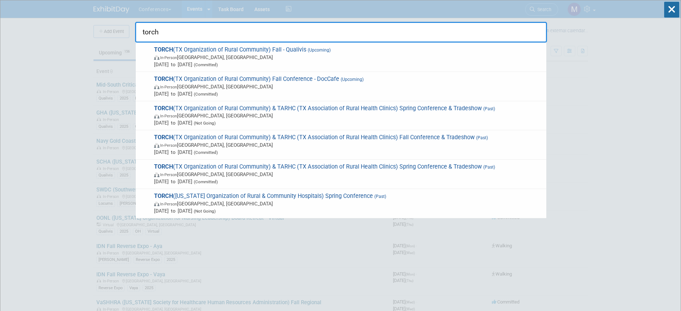
click at [246, 52] on span "TORCH (TX Organization of Rural Community) Fall - Qualivis (Upcoming) In-Person…" at bounding box center [347, 57] width 391 height 22
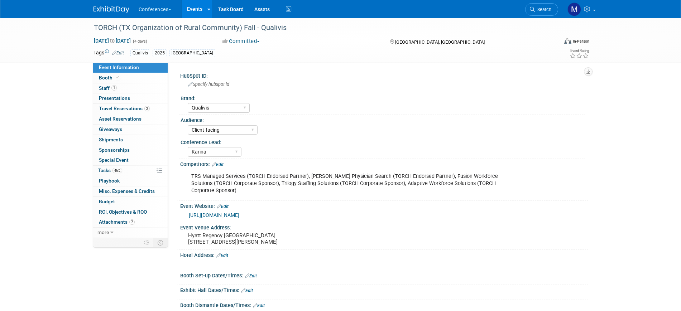
select select "Qualivis"
select select "Client-facing"
select select "Karina"
click at [112, 79] on span "Booth" at bounding box center [110, 78] width 22 height 6
select select "6' tabletop"
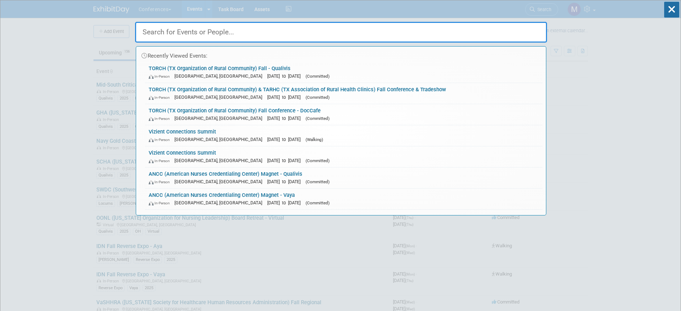
click at [214, 35] on input "text" at bounding box center [341, 32] width 412 height 21
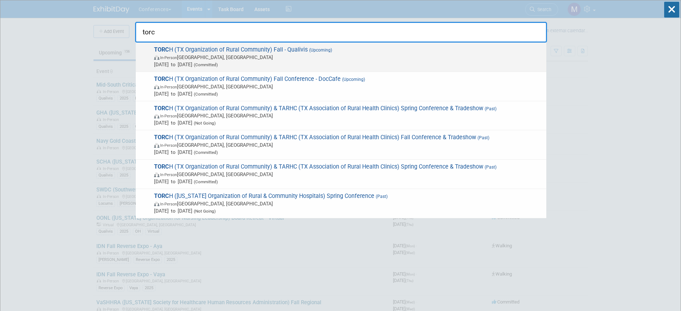
type input "torc"
click at [215, 57] on span "In-Person [GEOGRAPHIC_DATA], [GEOGRAPHIC_DATA]" at bounding box center [348, 57] width 389 height 7
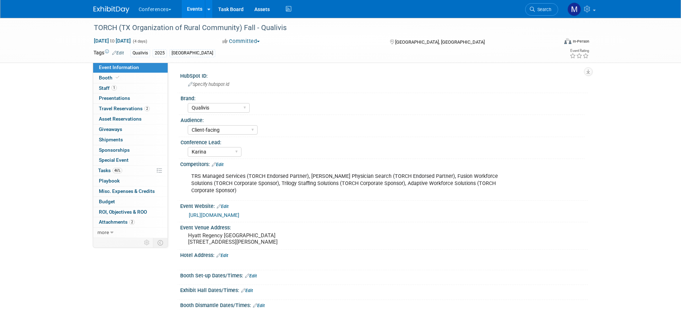
select select "Qualivis"
select select "Client-facing"
select select "Karina"
click at [121, 171] on span "46%" at bounding box center [118, 170] width 10 height 5
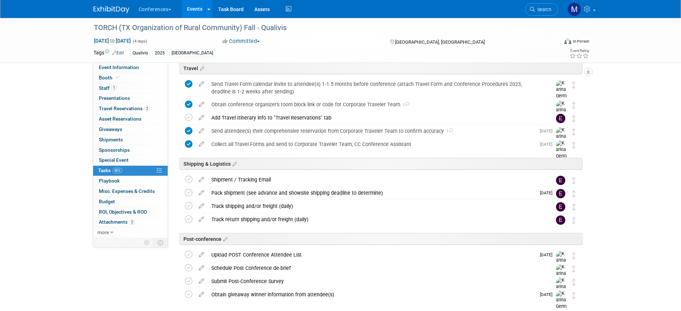
scroll to position [269, 0]
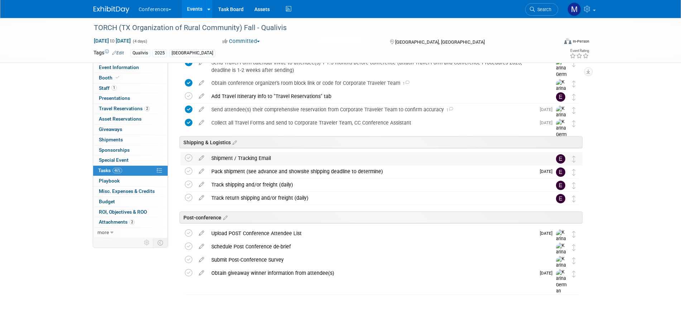
click at [246, 159] on div "Shipment / Tracking Email" at bounding box center [375, 158] width 334 height 12
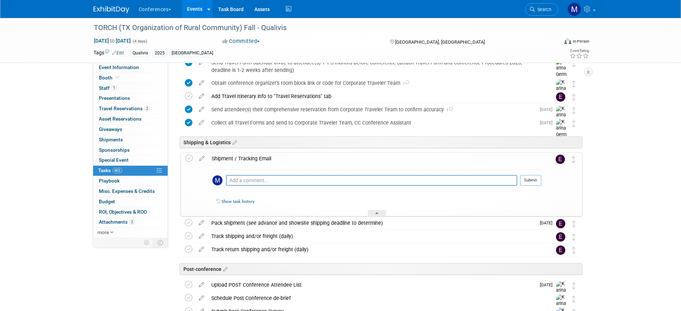
click at [246, 159] on div "Shipment / Tracking Email" at bounding box center [374, 159] width 333 height 12
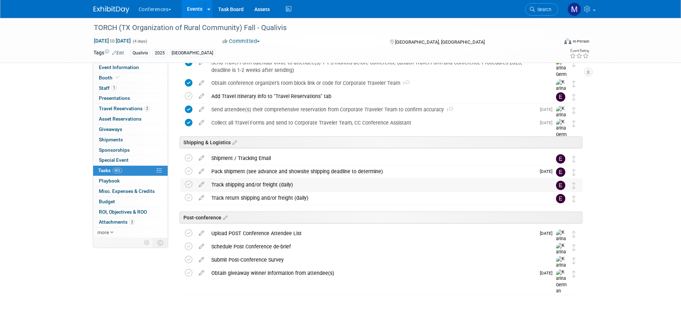
click at [245, 179] on div "Track shipping and/or freight (daily)" at bounding box center [375, 185] width 334 height 12
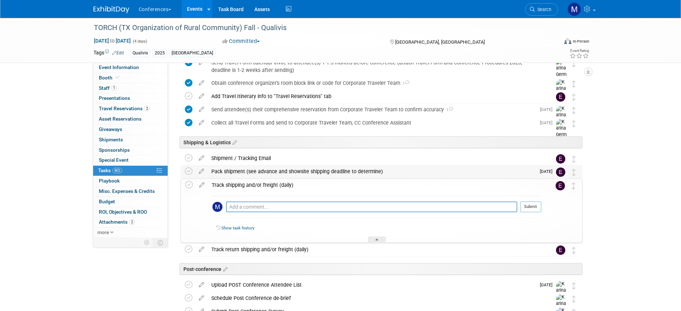
click at [246, 173] on div "Pack shipment (see advance and showsite shipping deadline to determine)" at bounding box center [372, 172] width 328 height 12
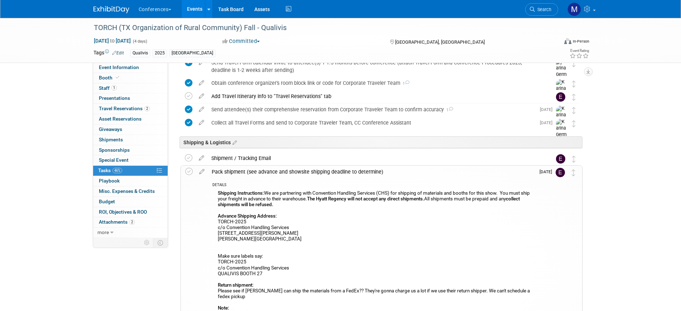
click at [325, 230] on div "Shipping Instructions: We are partnering with Convention Handling Services (CHS…" at bounding box center [373, 259] width 323 height 141
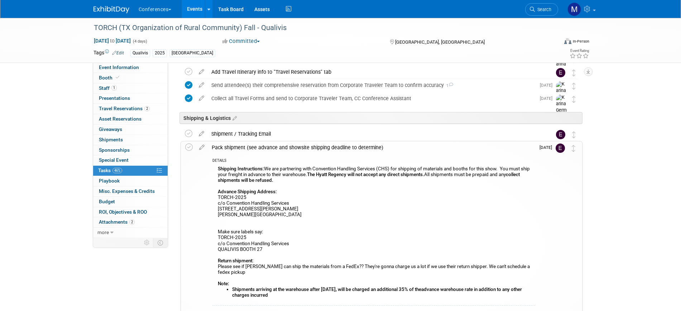
scroll to position [314, 0]
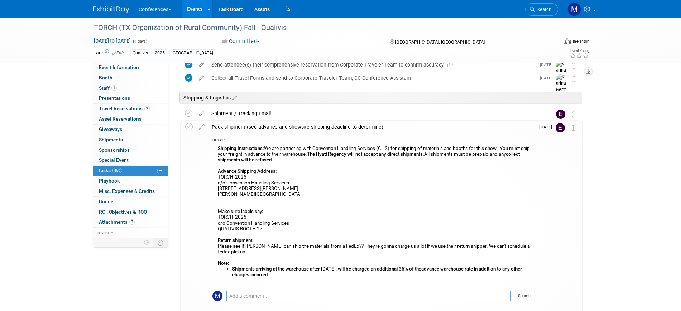
drag, startPoint x: 218, startPoint y: 148, endPoint x: 310, endPoint y: 279, distance: 160.8
click at [310, 279] on div "Shipping Instructions: We are partnering with Convention Handling Services (CHS…" at bounding box center [373, 214] width 323 height 141
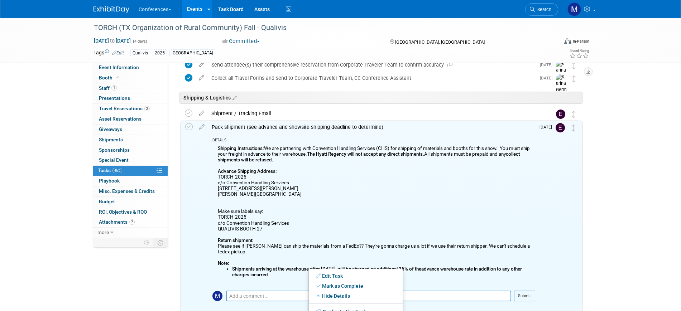
click at [299, 274] on b "Shipments arriving at the warehouse after Friday, September 5, 2025, will be ch…" at bounding box center [377, 272] width 290 height 11
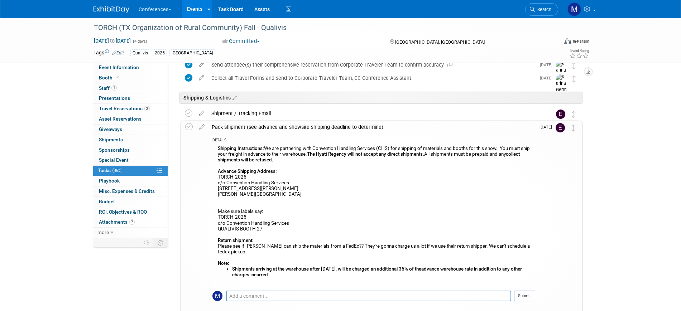
click at [299, 276] on b "Shipments arriving at the warehouse after Friday, September 5, 2025, will be ch…" at bounding box center [377, 272] width 290 height 11
drag, startPoint x: 305, startPoint y: 276, endPoint x: 217, endPoint y: 148, distance: 154.9
click at [217, 148] on div "Shipping Instructions: We are partnering with Convention Handling Services (CHS…" at bounding box center [373, 214] width 323 height 141
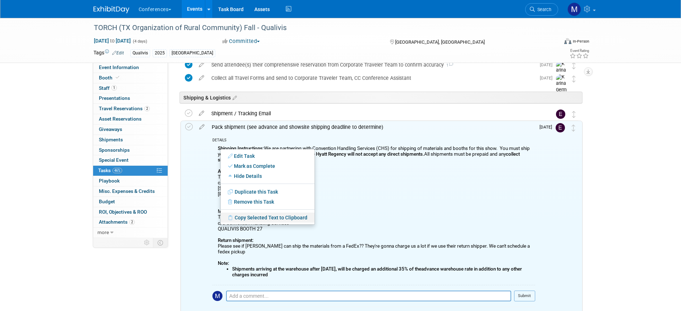
click at [248, 218] on link "Copy Selected Text to Clipboard" at bounding box center [268, 218] width 94 height 10
copy div "Shipping Instructions: We are partnering with Convention Handling Services (CHS…"
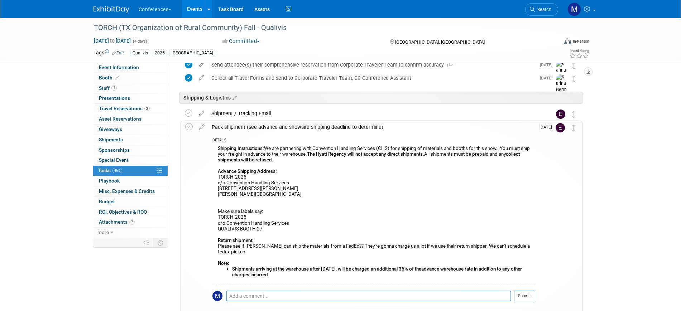
click at [357, 198] on div "Shipping Instructions: We are partnering with Convention Handling Services (CHS…" at bounding box center [373, 214] width 323 height 141
drag, startPoint x: 118, startPoint y: 90, endPoint x: 118, endPoint y: 95, distance: 5.4
click at [118, 90] on link "1 Staff 1" at bounding box center [130, 88] width 75 height 10
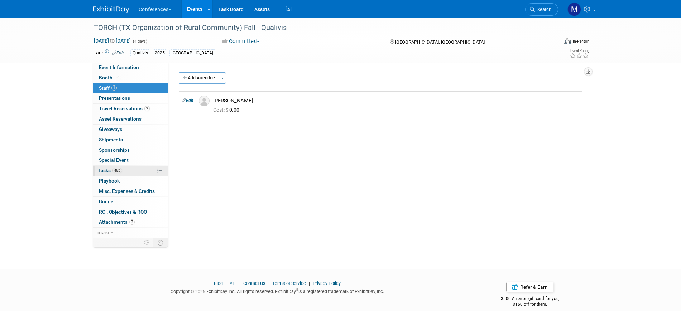
click at [122, 170] on span "46%" at bounding box center [118, 170] width 10 height 5
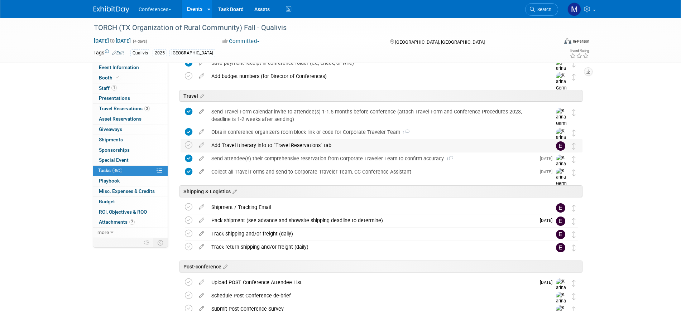
scroll to position [224, 0]
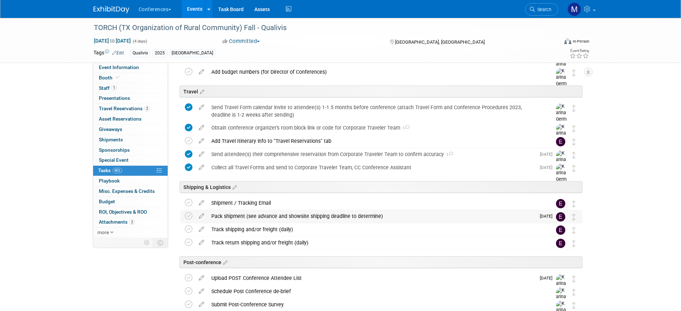
click at [235, 215] on div "Pack shipment (see advance and showsite shipping deadline to determine)" at bounding box center [372, 216] width 328 height 12
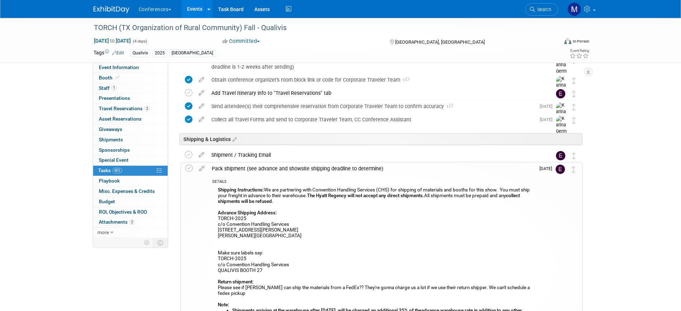
scroll to position [358, 0]
